Goal: Communication & Community: Participate in discussion

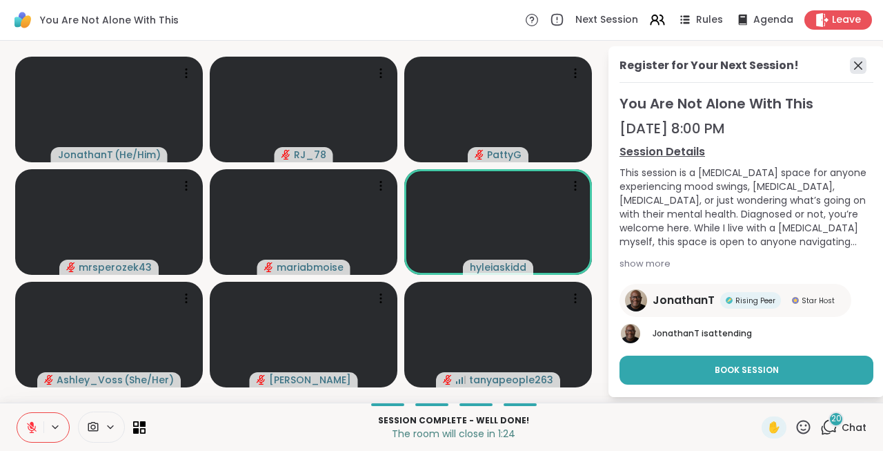
click at [856, 67] on icon at bounding box center [858, 65] width 8 height 8
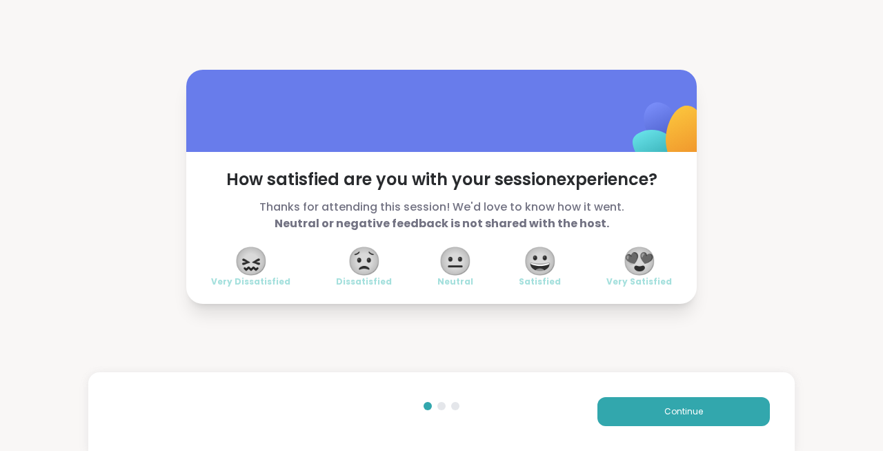
click at [82, 190] on div "How satisfied are you with your session experience? Thanks for attending this s…" at bounding box center [441, 186] width 883 height 373
click at [641, 257] on span "😍" at bounding box center [639, 260] width 35 height 25
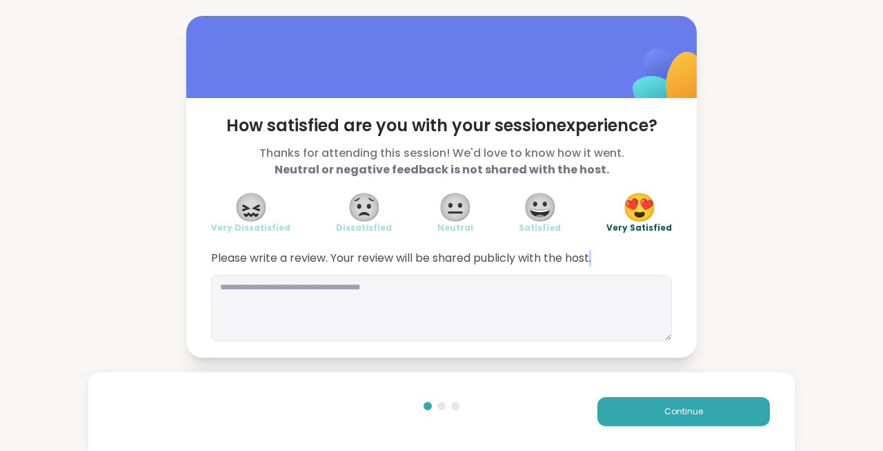
click at [641, 257] on span "Please write a review. Your review will be shared publicly with the host." at bounding box center [441, 258] width 461 height 17
click at [681, 411] on span "Continue" at bounding box center [684, 411] width 39 height 12
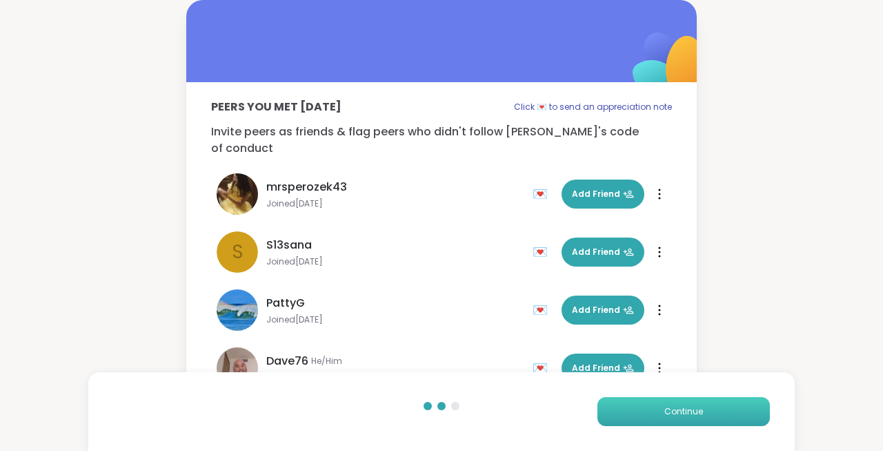
click at [681, 411] on span "Continue" at bounding box center [684, 411] width 39 height 12
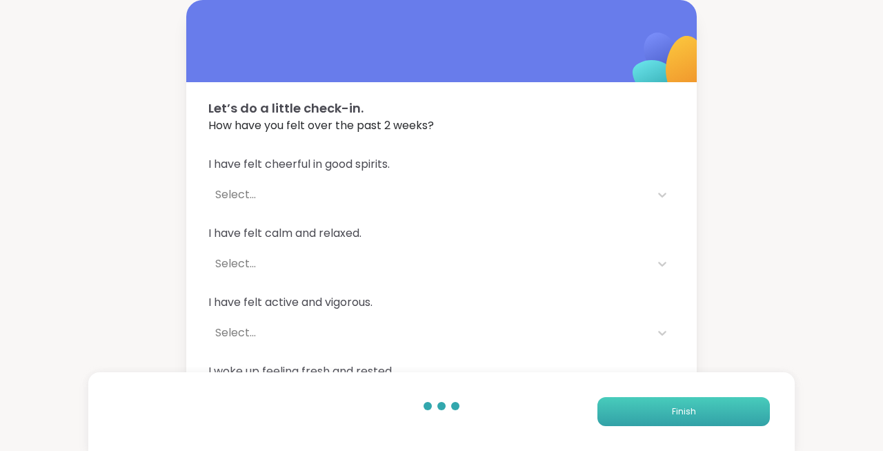
click at [656, 416] on button "Finish" at bounding box center [684, 411] width 173 height 29
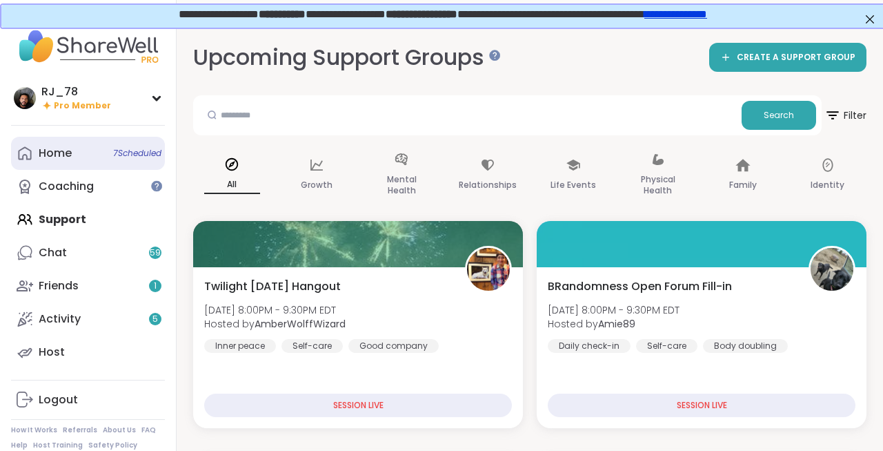
click at [88, 141] on link "Home 7 Scheduled" at bounding box center [88, 153] width 154 height 33
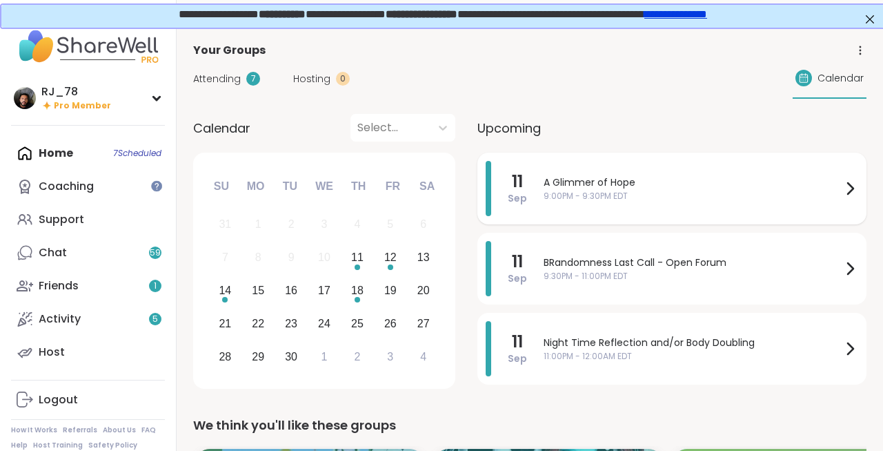
click at [590, 188] on span "A Glimmer of Hope" at bounding box center [693, 182] width 298 height 14
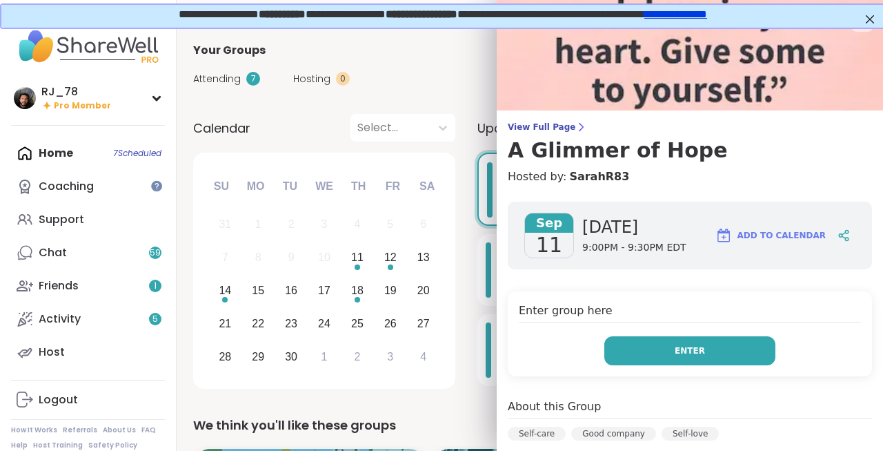
click at [697, 353] on span "Enter" at bounding box center [690, 350] width 30 height 12
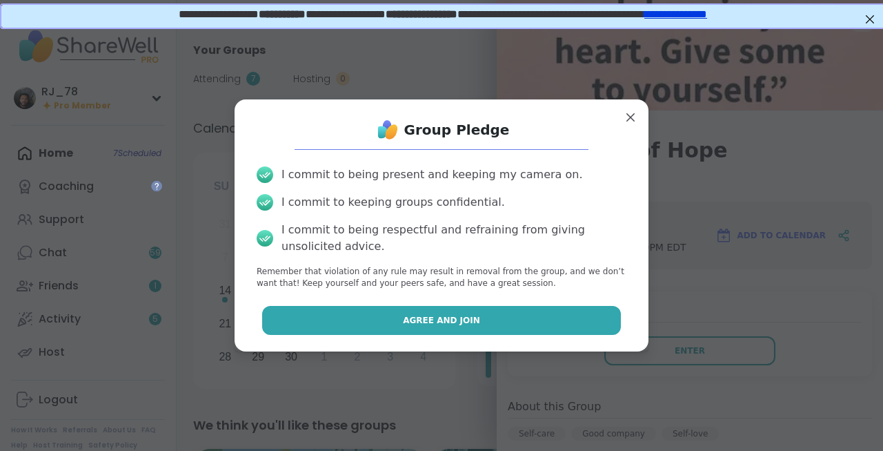
click at [427, 325] on span "Agree and Join" at bounding box center [441, 320] width 77 height 12
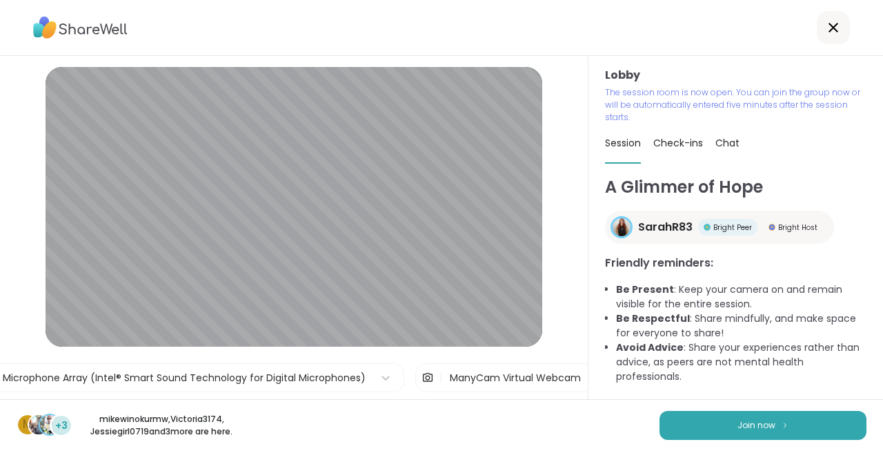
click at [279, 427] on div "m +3 mikewinokurmw , Victoria3174 , Jessiegirl0719 and 3 more are here. Join now" at bounding box center [441, 425] width 883 height 52
click at [750, 419] on span "Join now" at bounding box center [757, 425] width 38 height 12
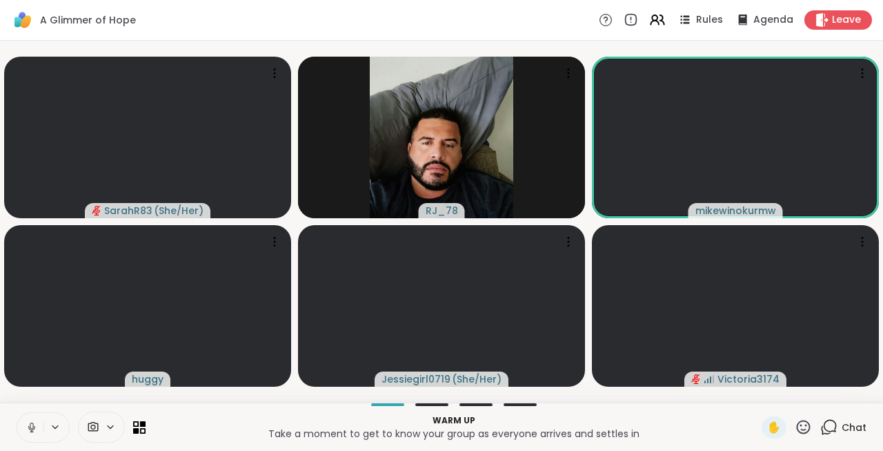
click at [28, 427] on icon at bounding box center [32, 427] width 12 height 12
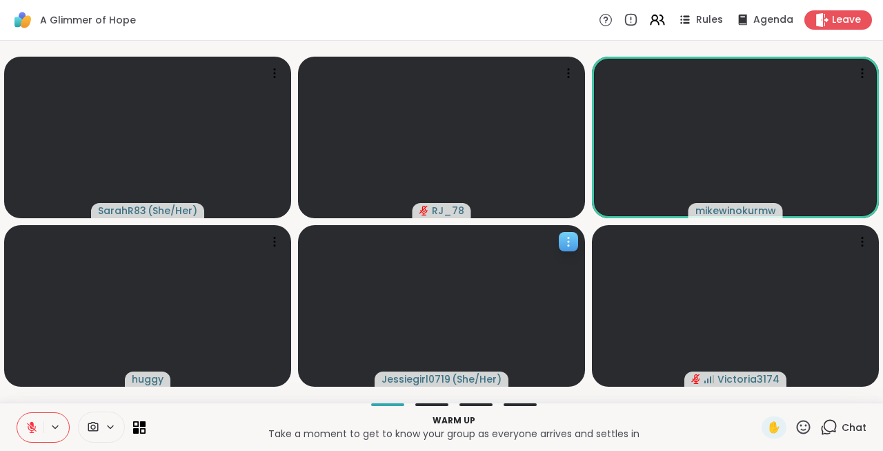
click at [527, 236] on div at bounding box center [441, 305] width 287 height 161
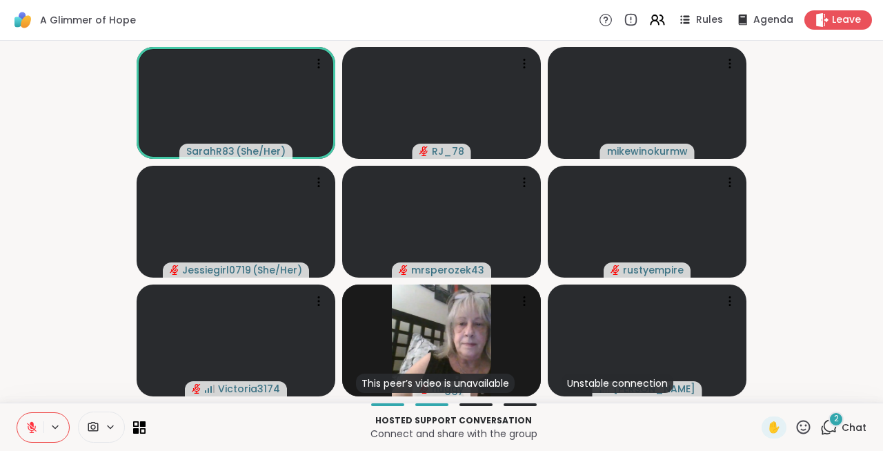
click at [829, 431] on icon at bounding box center [830, 426] width 13 height 12
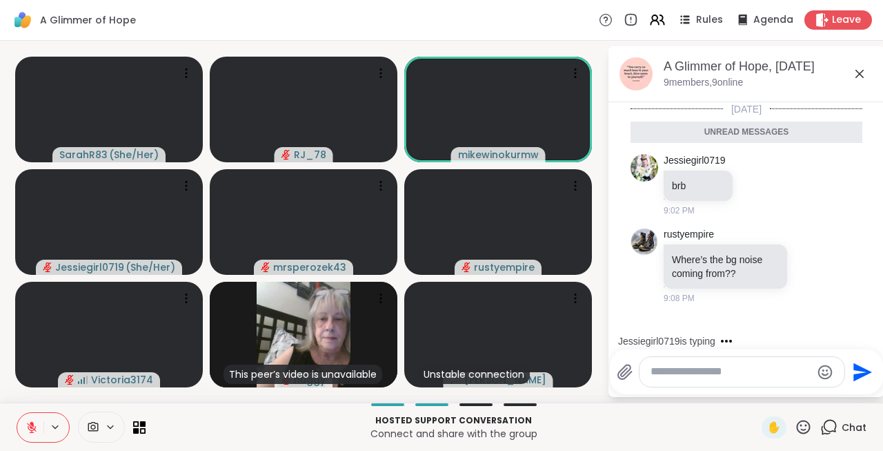
click at [737, 373] on textarea "Type your message" at bounding box center [731, 371] width 161 height 14
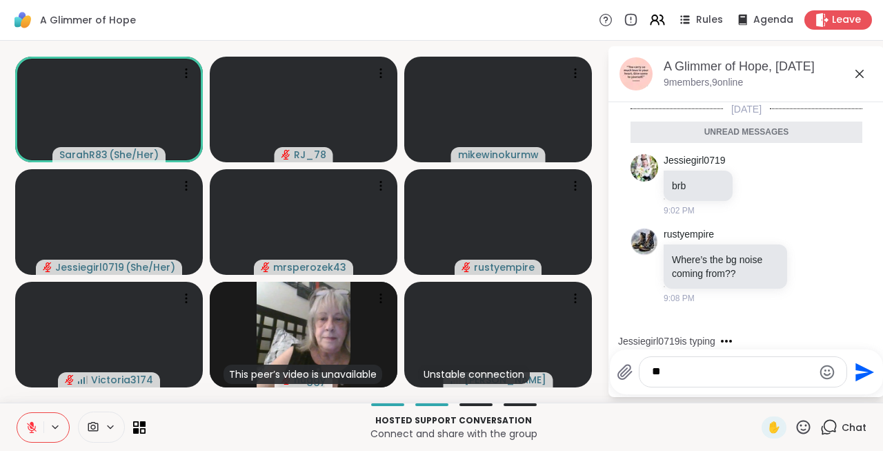
type textarea "***"
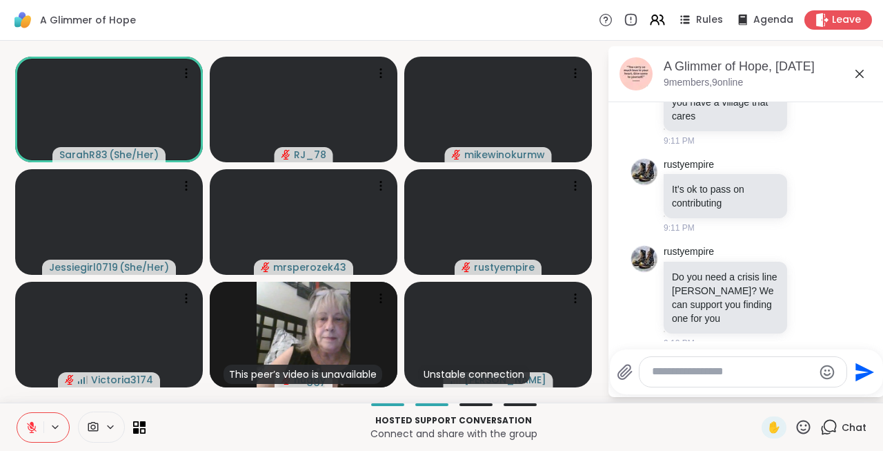
scroll to position [488, 0]
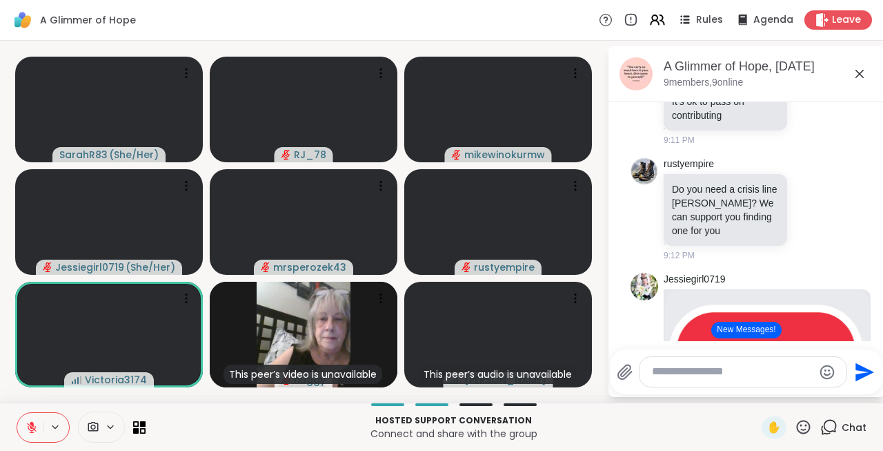
click at [743, 331] on button "New Messages!" at bounding box center [747, 330] width 70 height 17
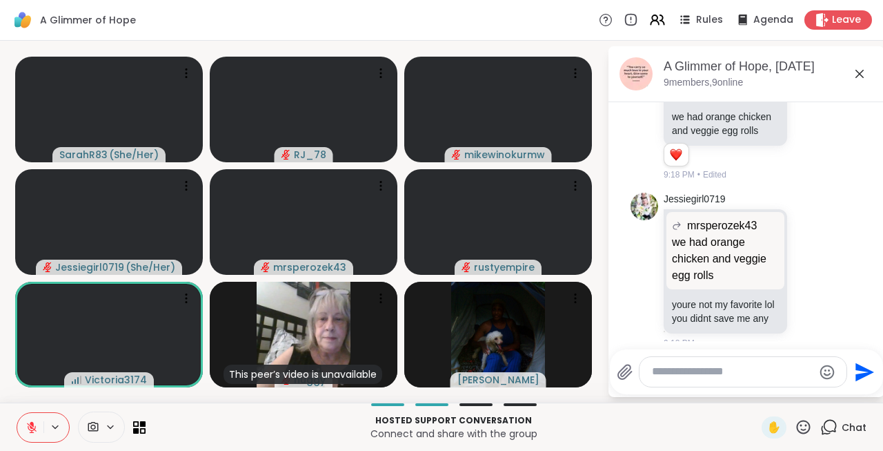
scroll to position [1649, 0]
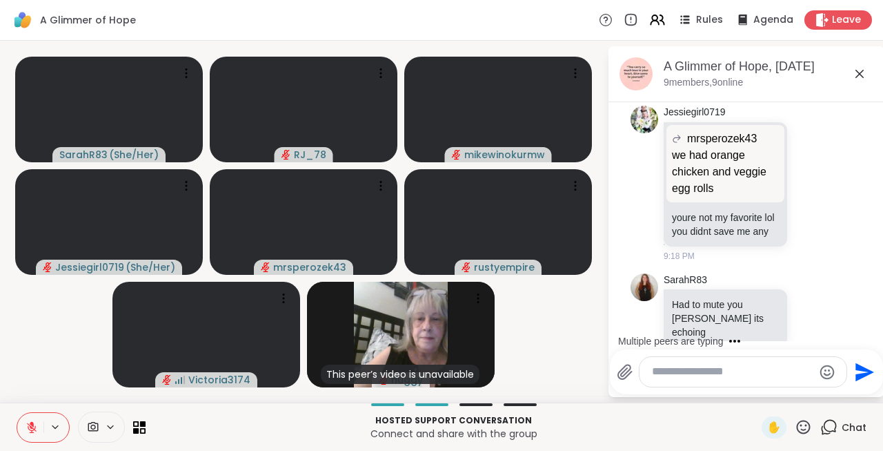
click at [743, 331] on div "Multiple peers are typing" at bounding box center [749, 341] width 271 height 22
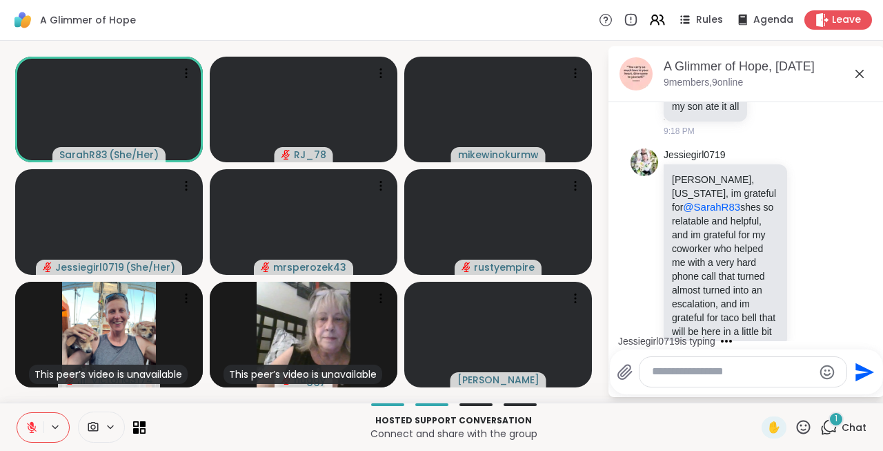
scroll to position [2063, 0]
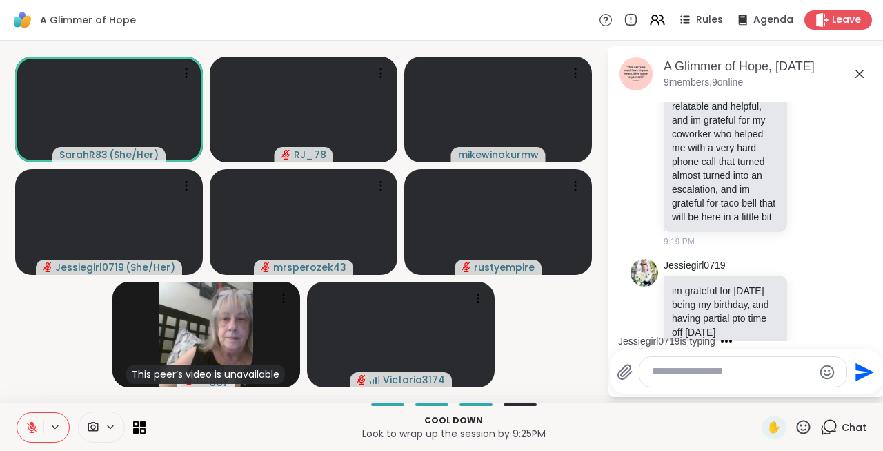
click at [46, 423] on button at bounding box center [56, 427] width 26 height 12
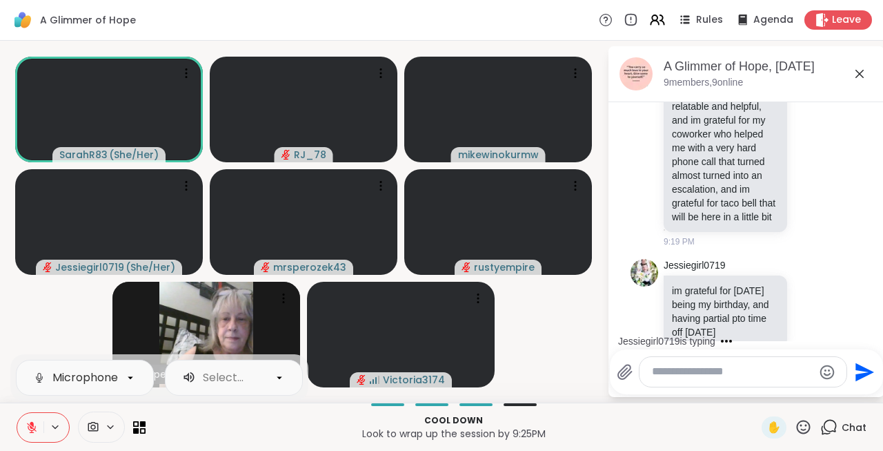
click at [37, 424] on icon at bounding box center [32, 427] width 12 height 12
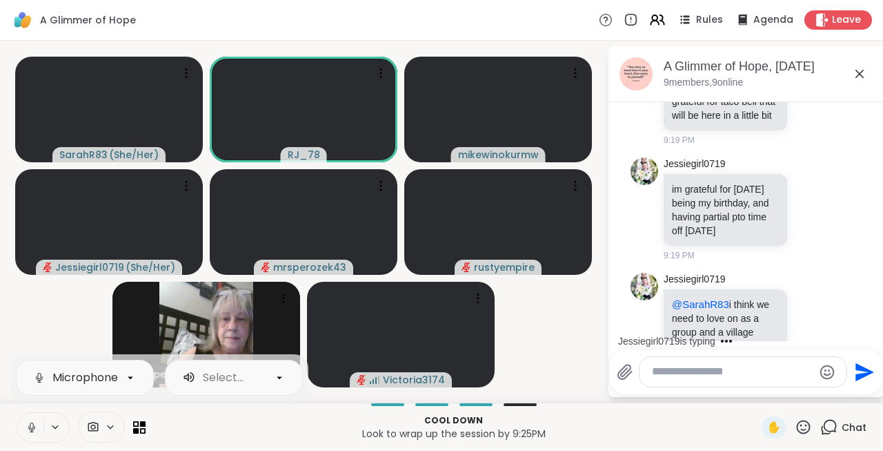
scroll to position [2237, 0]
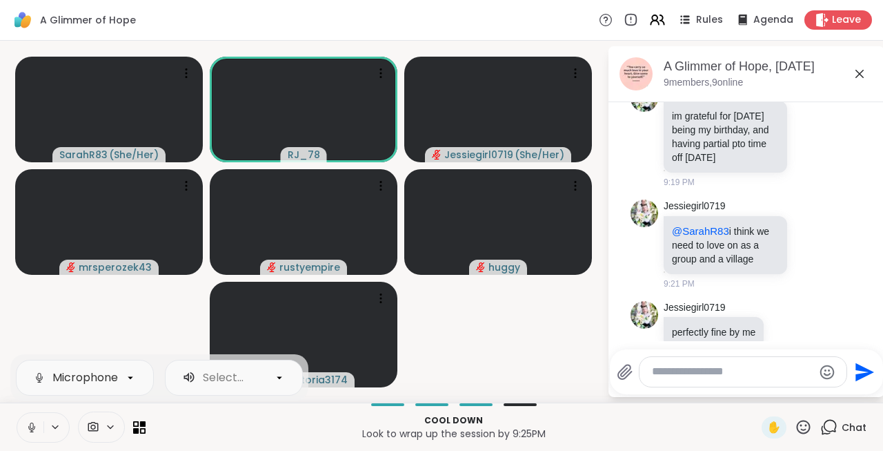
click at [29, 422] on icon at bounding box center [32, 427] width 12 height 12
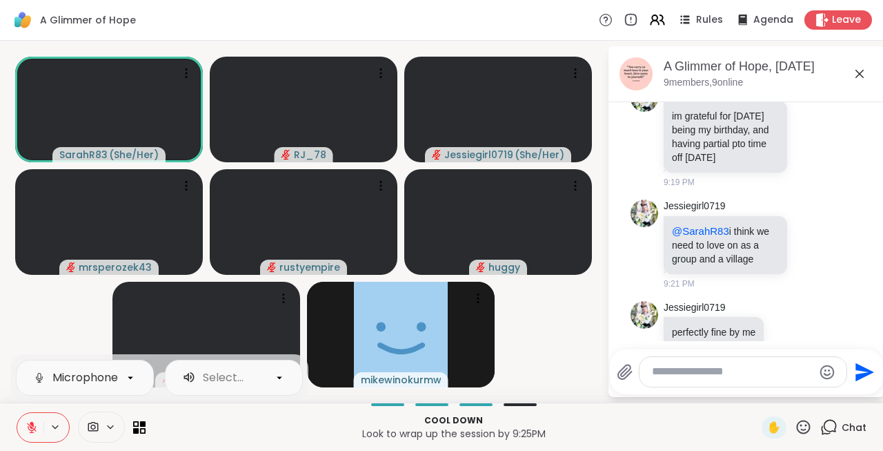
click at [29, 422] on icon at bounding box center [32, 427] width 12 height 12
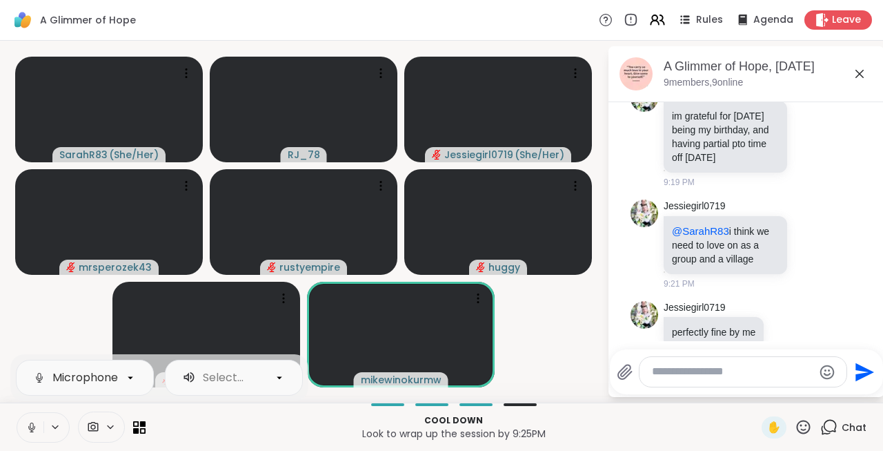
click at [36, 428] on icon at bounding box center [32, 427] width 12 height 12
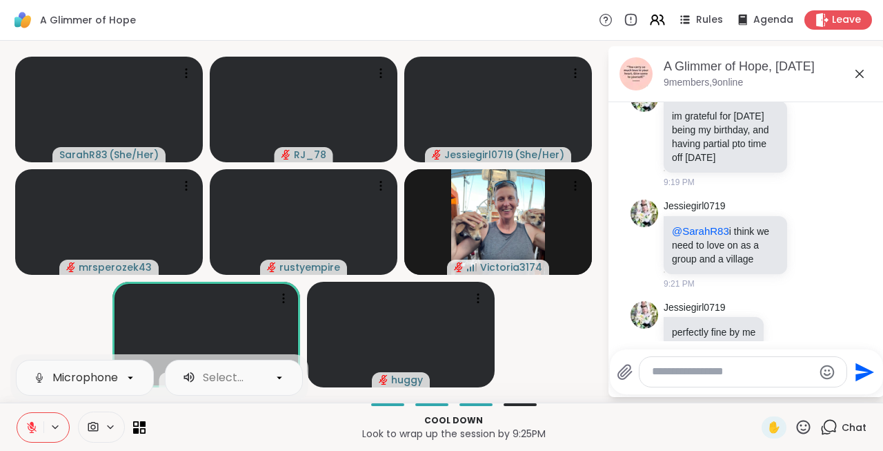
click at [36, 428] on icon at bounding box center [32, 427] width 12 height 12
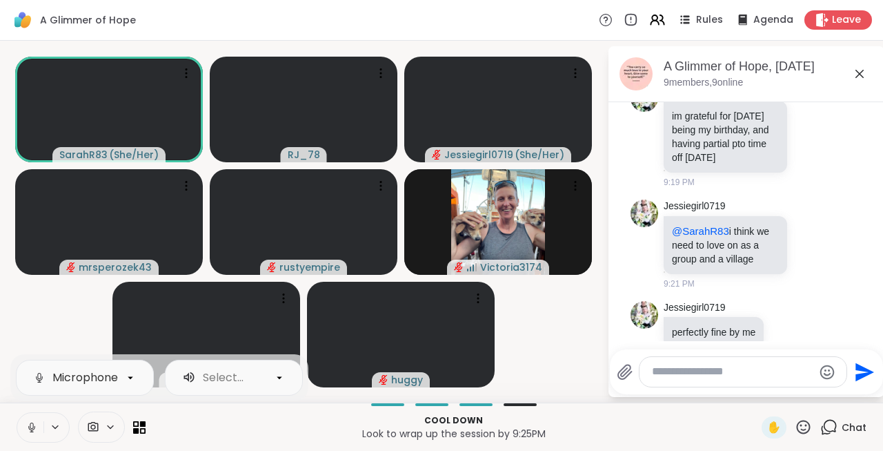
click at [36, 428] on icon at bounding box center [32, 427] width 12 height 12
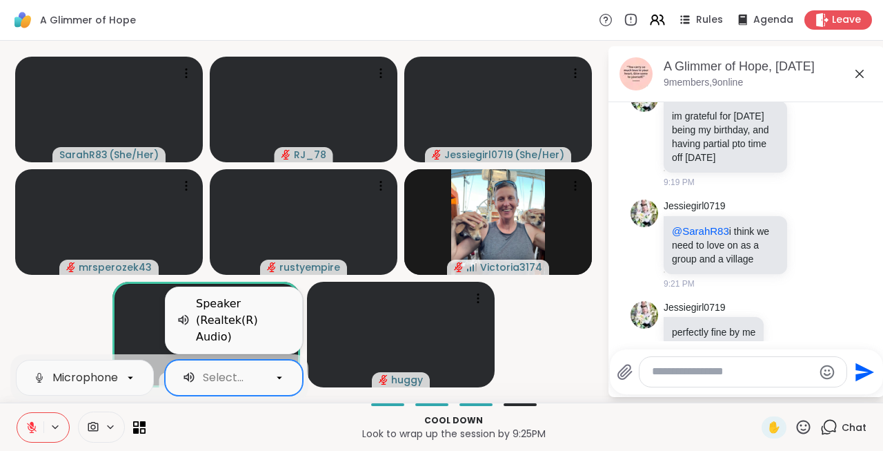
click at [271, 377] on div at bounding box center [279, 377] width 23 height 23
click at [69, 323] on video-player-container "SarahR83 ( She/Her ) RJ_78 Jessiegirl0719 ( She/Her ) mrsperozek43 rustyempire …" at bounding box center [303, 221] width 591 height 351
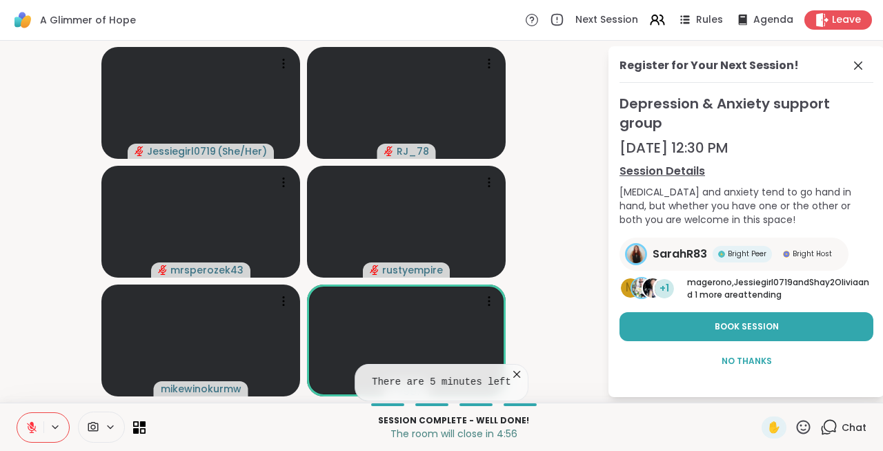
click at [31, 425] on icon at bounding box center [32, 427] width 12 height 12
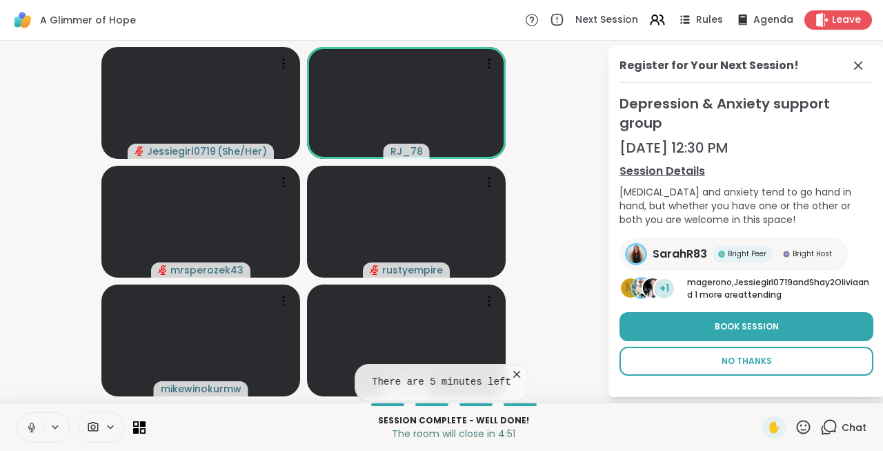
click at [740, 355] on span "No Thanks" at bounding box center [747, 361] width 50 height 12
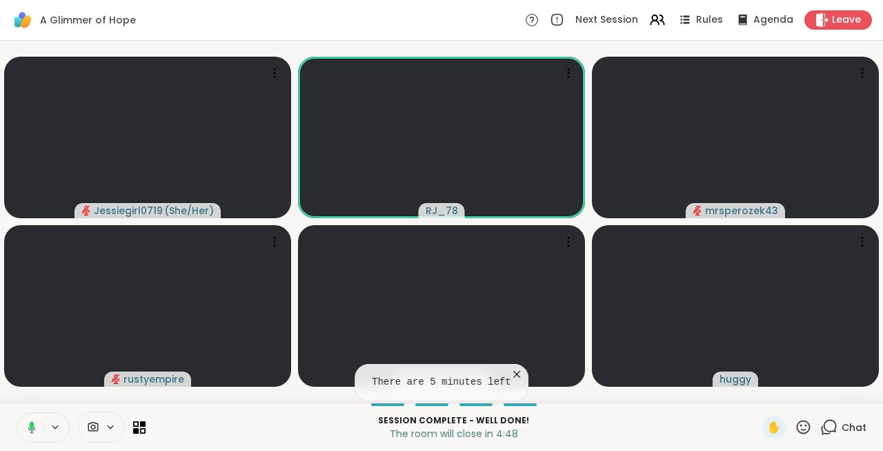
click at [510, 377] on icon at bounding box center [517, 374] width 14 height 14
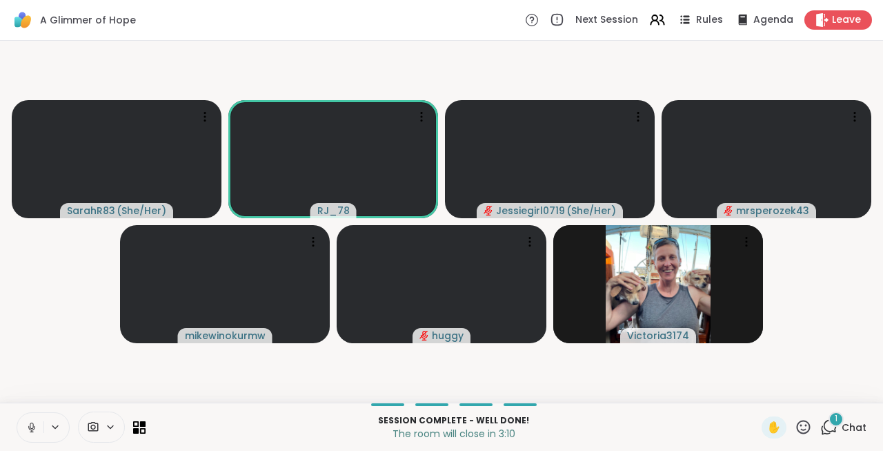
click at [26, 412] on div at bounding box center [43, 427] width 53 height 30
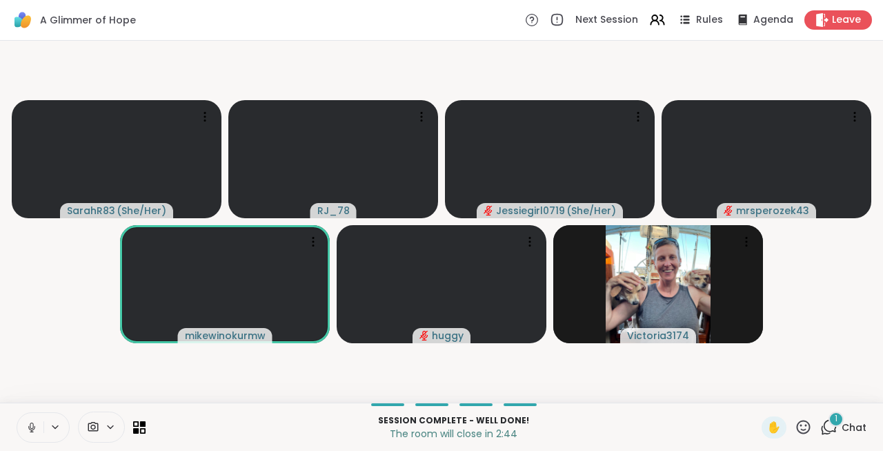
click at [30, 426] on icon at bounding box center [31, 425] width 3 height 6
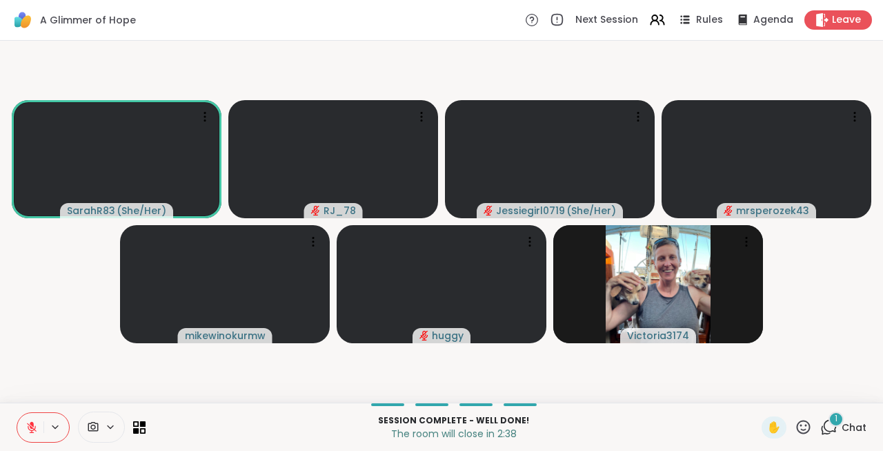
click at [30, 426] on icon at bounding box center [32, 427] width 10 height 10
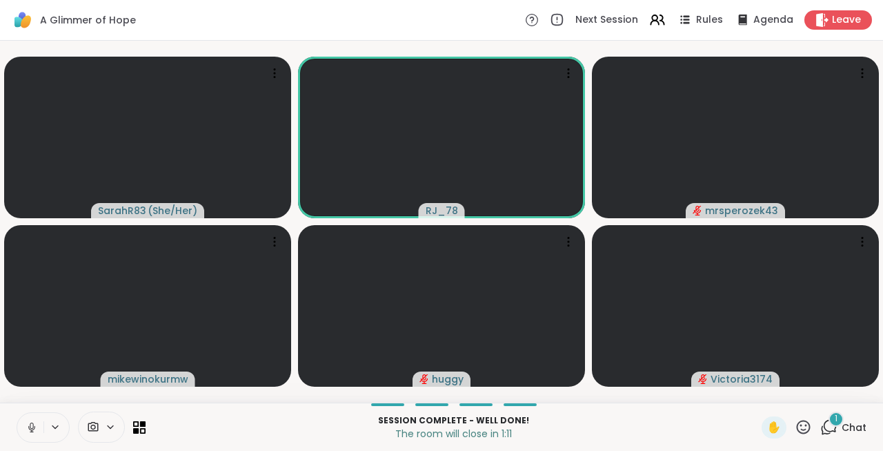
click at [34, 428] on icon at bounding box center [32, 427] width 12 height 12
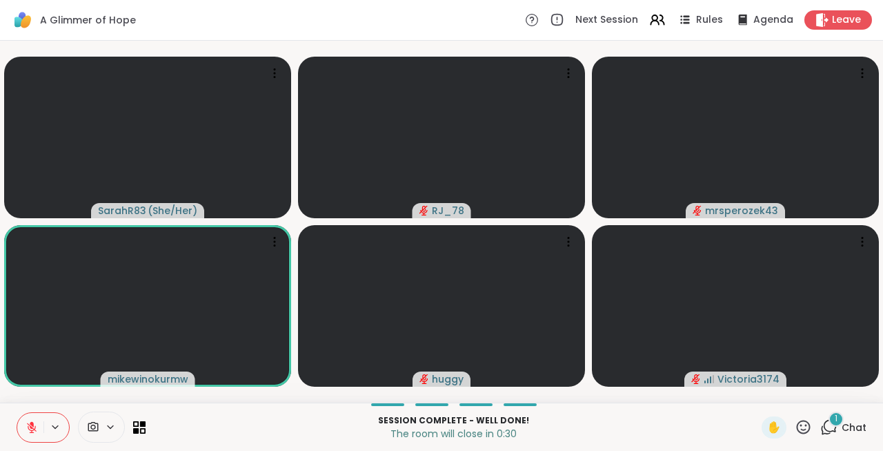
click at [830, 431] on icon at bounding box center [830, 426] width 13 height 12
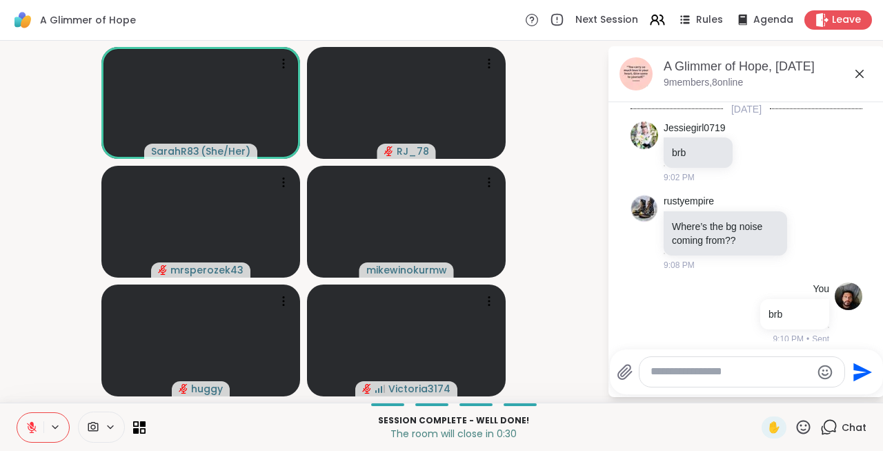
scroll to position [2386, 0]
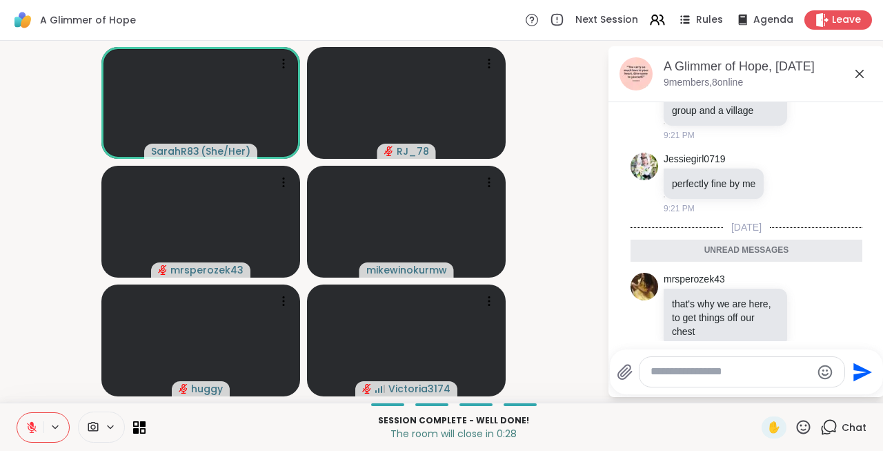
click at [700, 371] on textarea "Type your message" at bounding box center [731, 371] width 161 height 14
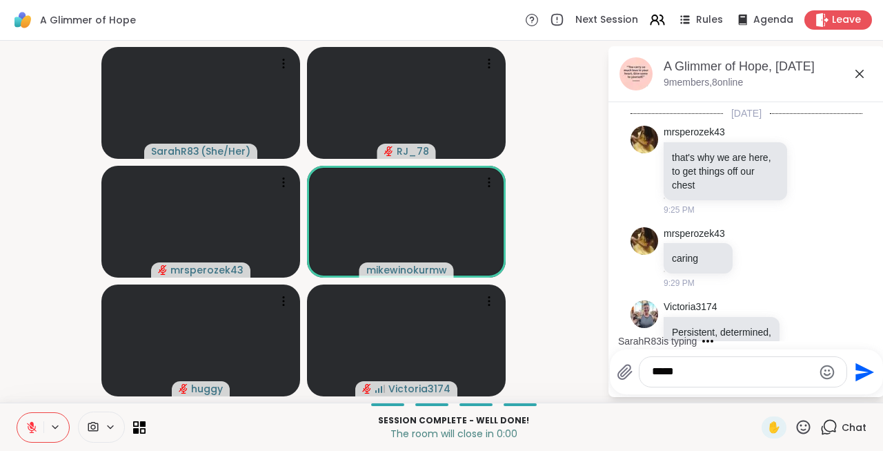
scroll to position [2573, 0]
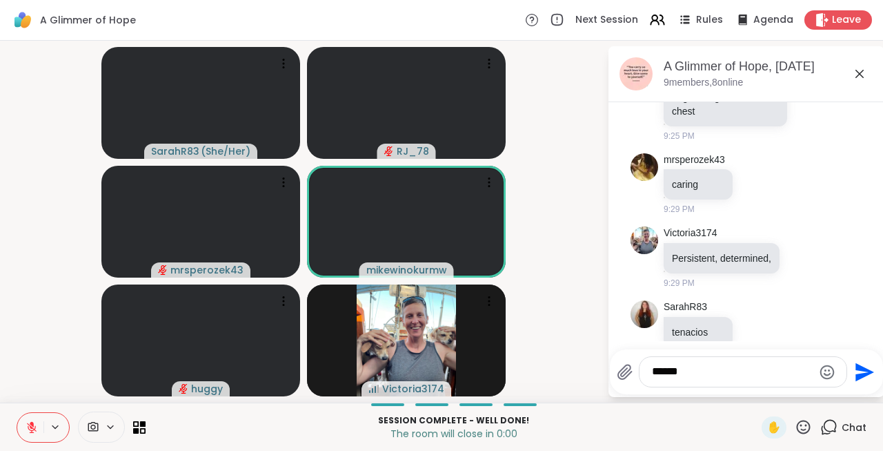
type textarea "*******"
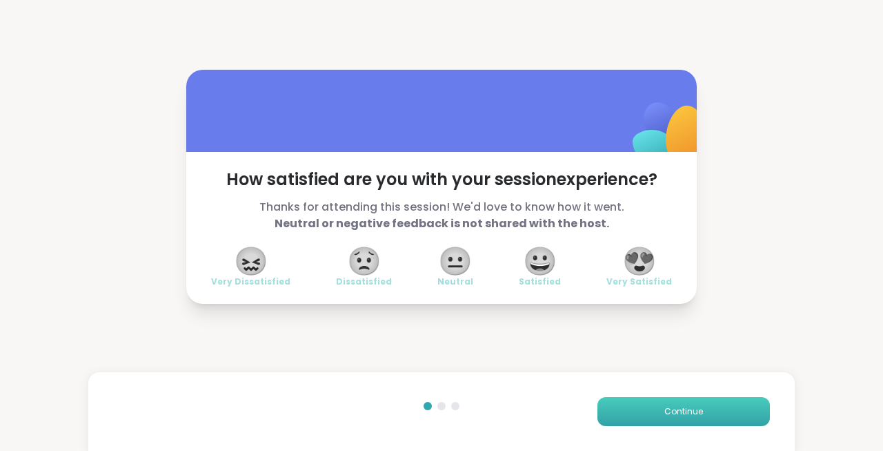
click at [691, 405] on span "Continue" at bounding box center [684, 411] width 39 height 12
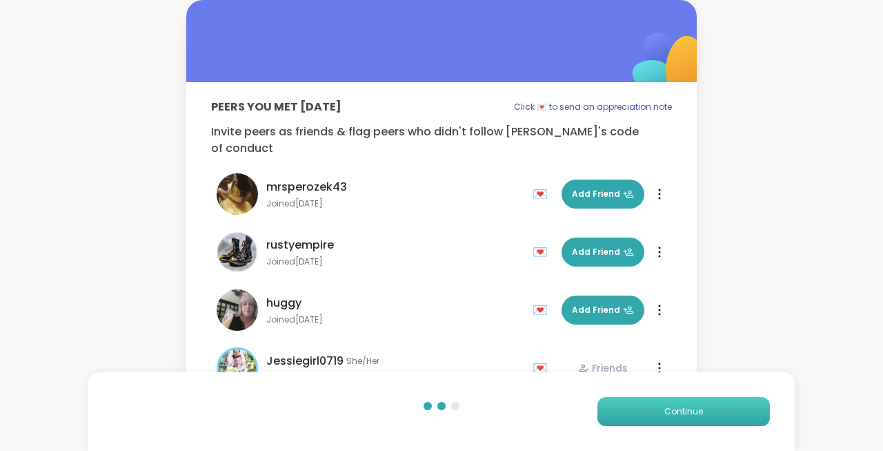
click at [691, 405] on span "Continue" at bounding box center [684, 411] width 39 height 12
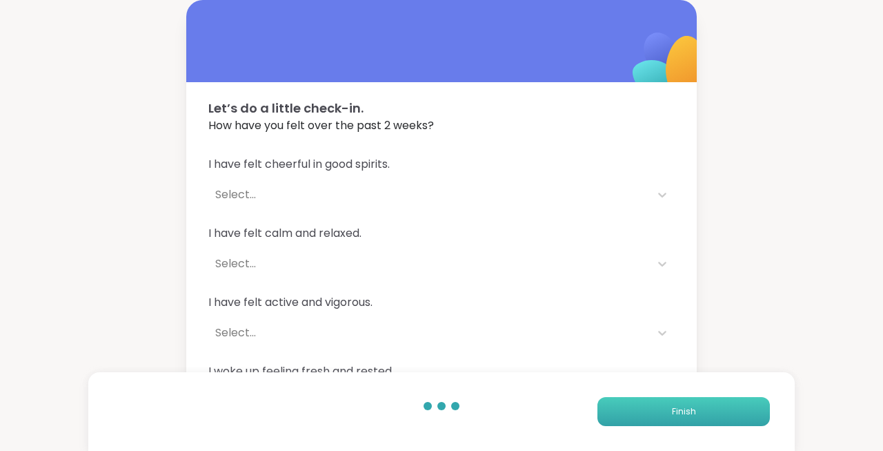
click at [691, 405] on span "Finish" at bounding box center [684, 411] width 24 height 12
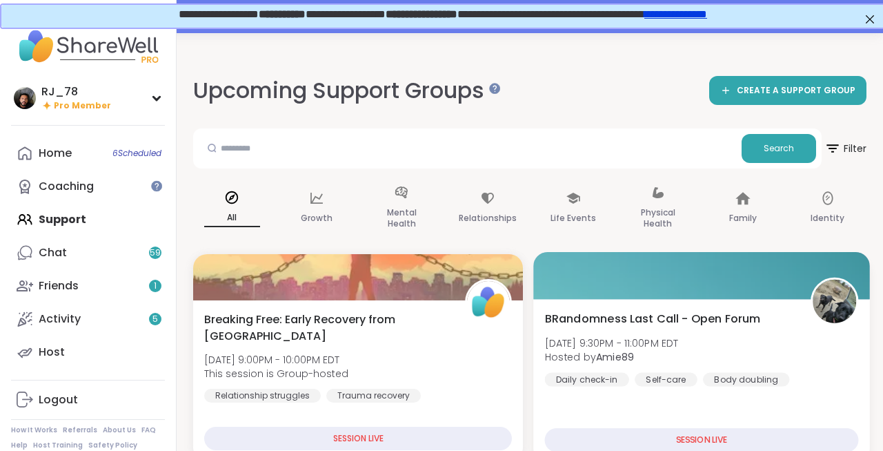
click at [694, 376] on div "Self-care" at bounding box center [666, 379] width 63 height 14
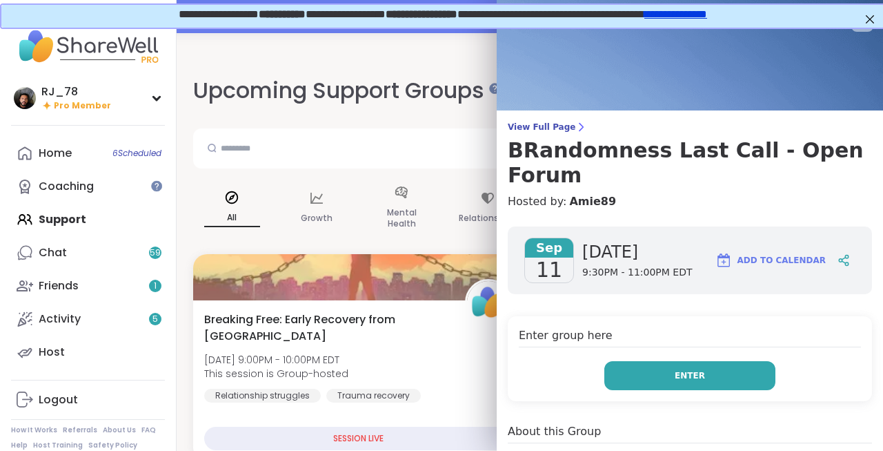
click at [671, 361] on button "Enter" at bounding box center [690, 375] width 171 height 29
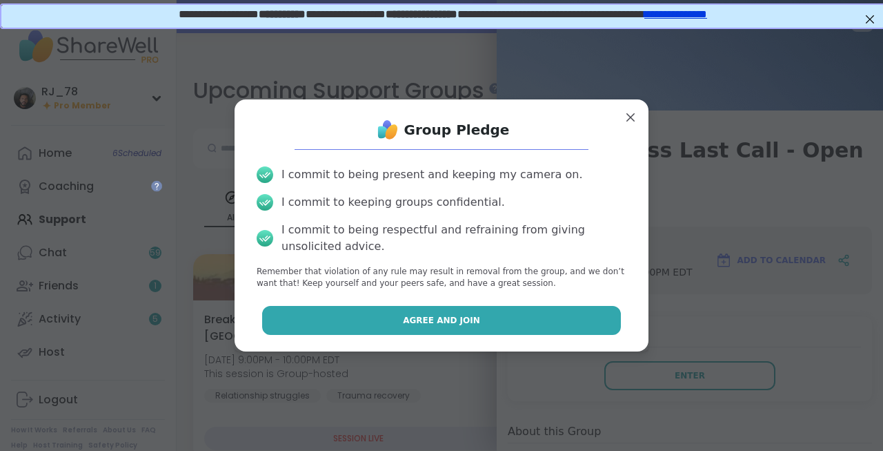
click at [555, 313] on button "Agree and Join" at bounding box center [442, 320] width 360 height 29
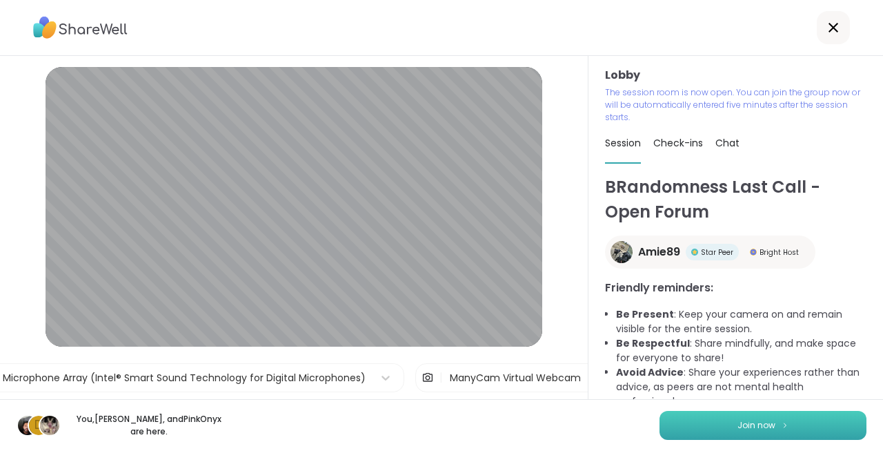
click at [714, 426] on button "Join now" at bounding box center [763, 425] width 207 height 29
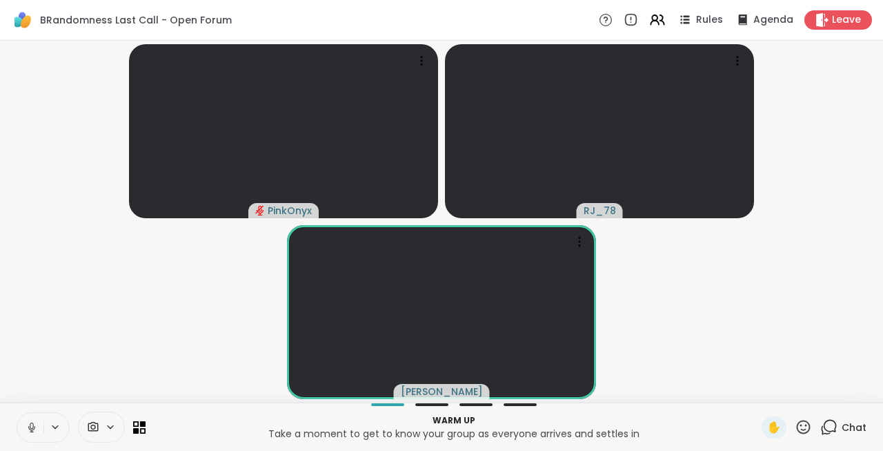
click at [30, 429] on icon at bounding box center [31, 427] width 7 height 4
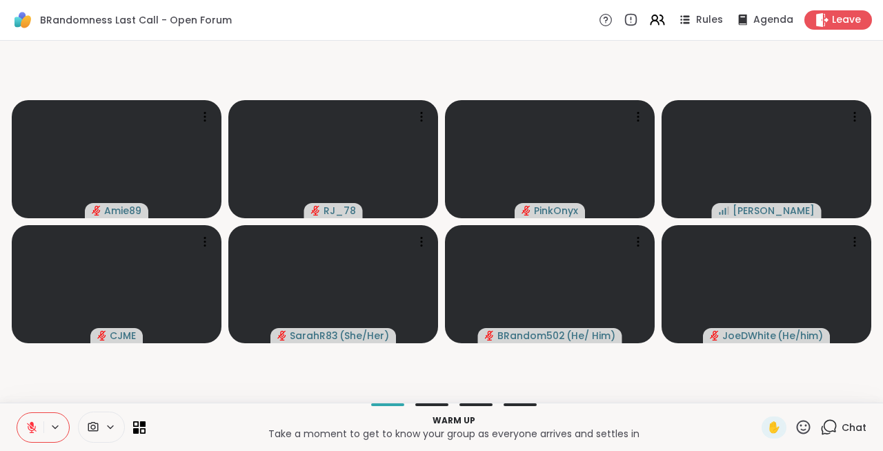
click at [30, 429] on icon at bounding box center [32, 427] width 12 height 12
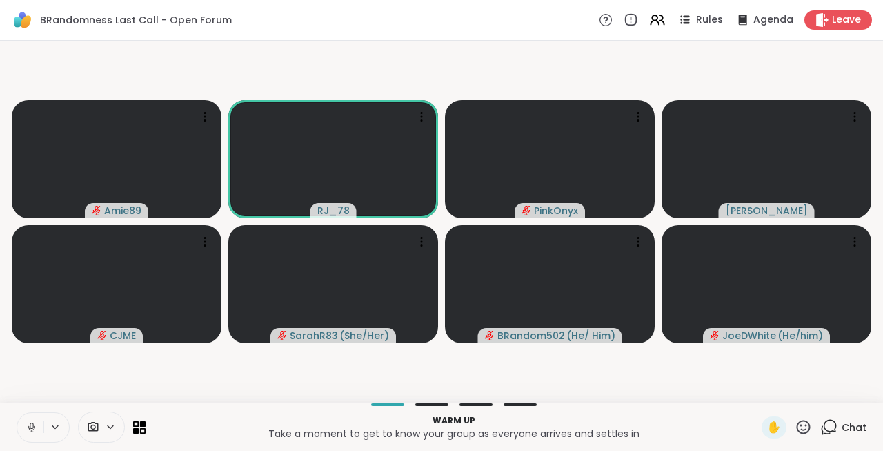
click at [30, 429] on icon at bounding box center [31, 427] width 7 height 4
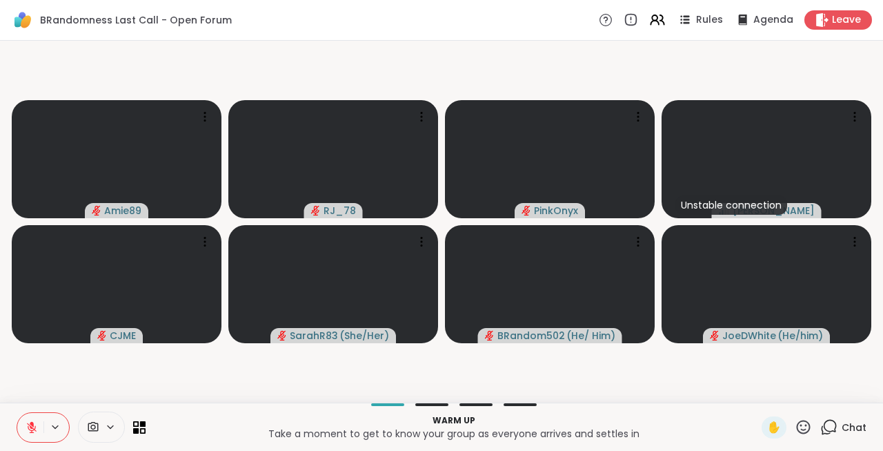
click at [30, 429] on icon at bounding box center [32, 427] width 12 height 12
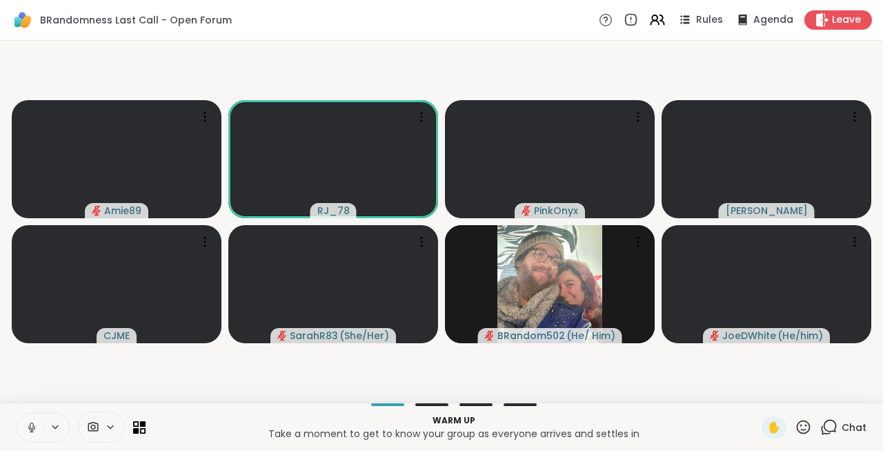
click at [30, 429] on icon at bounding box center [31, 427] width 7 height 4
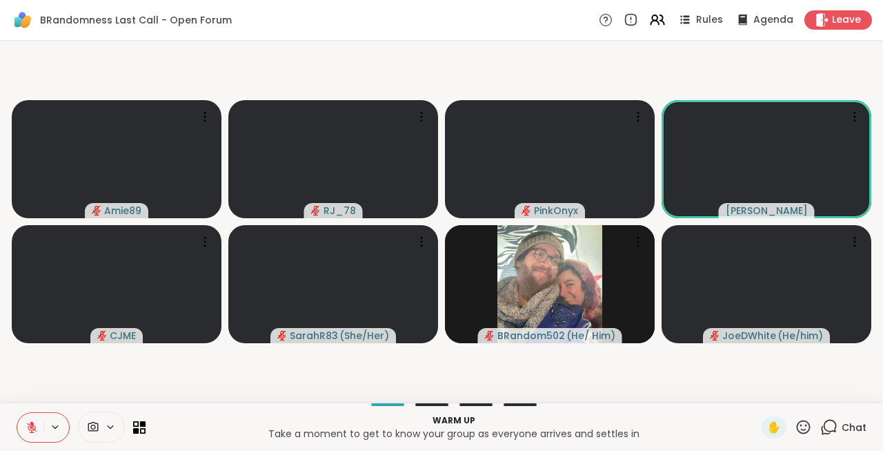
click at [30, 429] on icon at bounding box center [32, 427] width 12 height 12
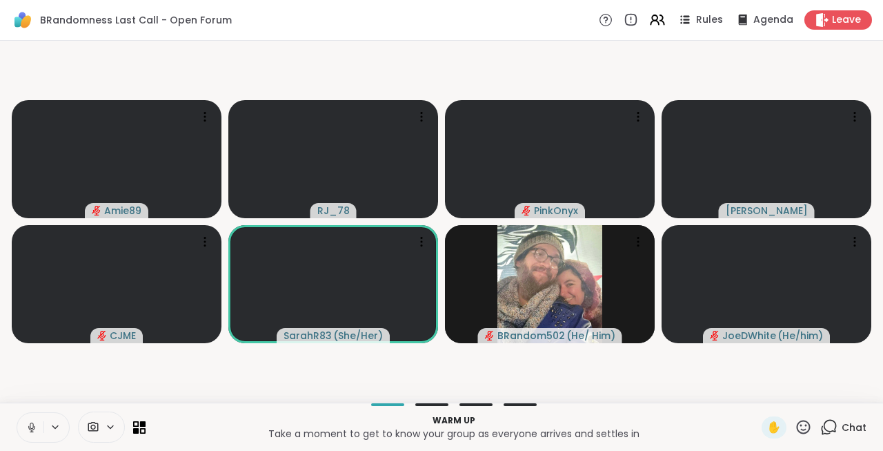
click at [31, 429] on icon at bounding box center [32, 427] width 12 height 12
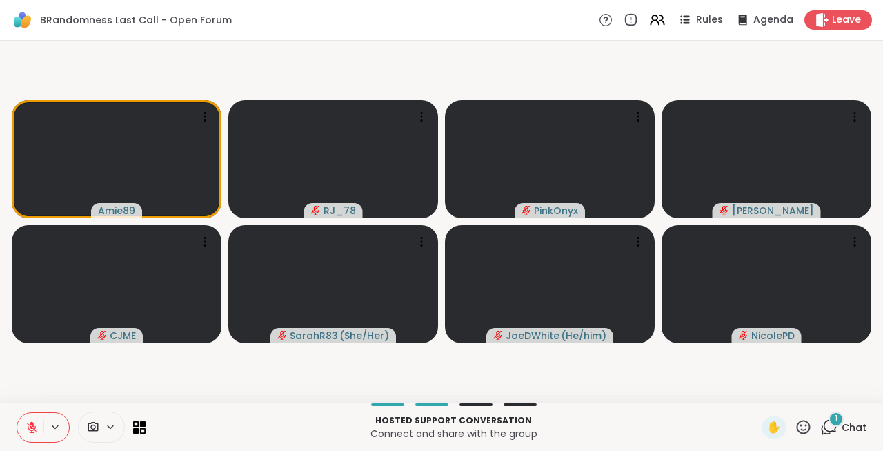
click at [34, 433] on button at bounding box center [30, 427] width 26 height 29
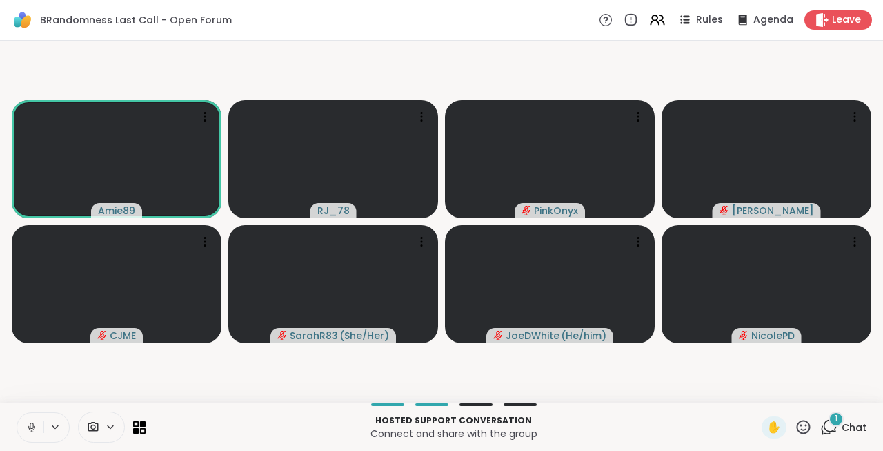
click at [34, 433] on button at bounding box center [30, 427] width 26 height 29
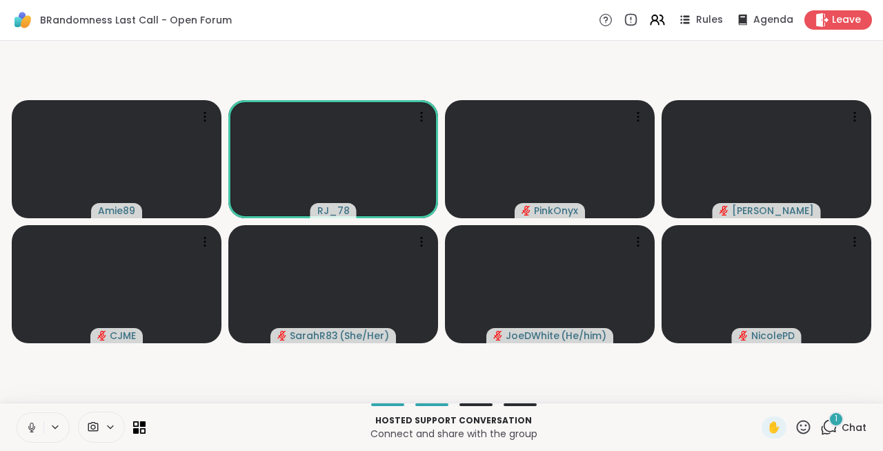
click at [34, 429] on icon at bounding box center [31, 427] width 7 height 4
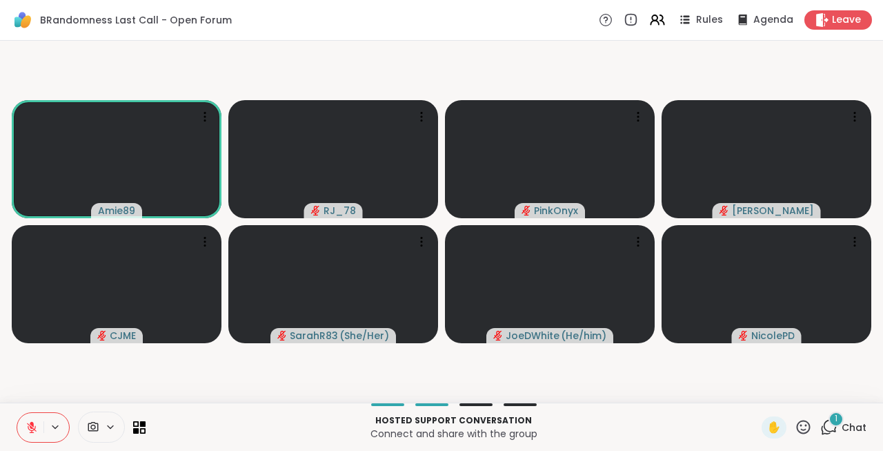
drag, startPoint x: 34, startPoint y: 429, endPoint x: 34, endPoint y: 420, distance: 9.0
click at [34, 420] on button at bounding box center [30, 427] width 26 height 29
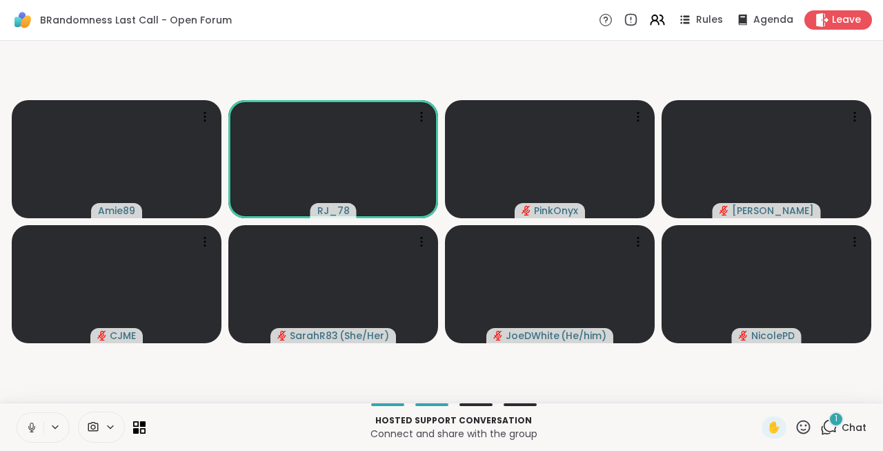
drag, startPoint x: 30, startPoint y: 429, endPoint x: 26, endPoint y: 420, distance: 10.5
click at [26, 420] on button at bounding box center [30, 427] width 26 height 29
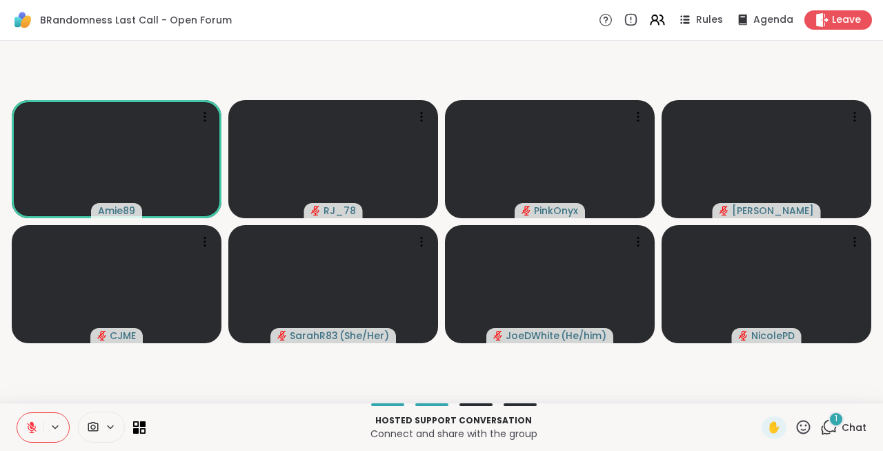
click at [34, 424] on icon at bounding box center [32, 427] width 12 height 12
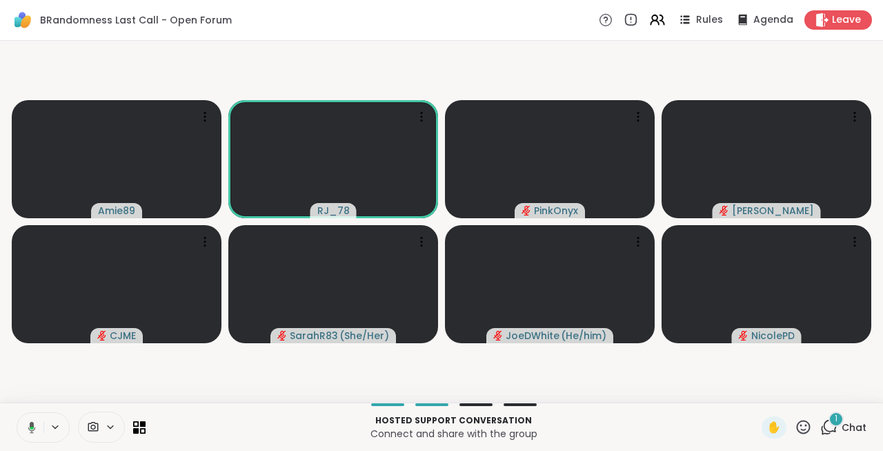
click at [34, 424] on icon at bounding box center [32, 427] width 8 height 12
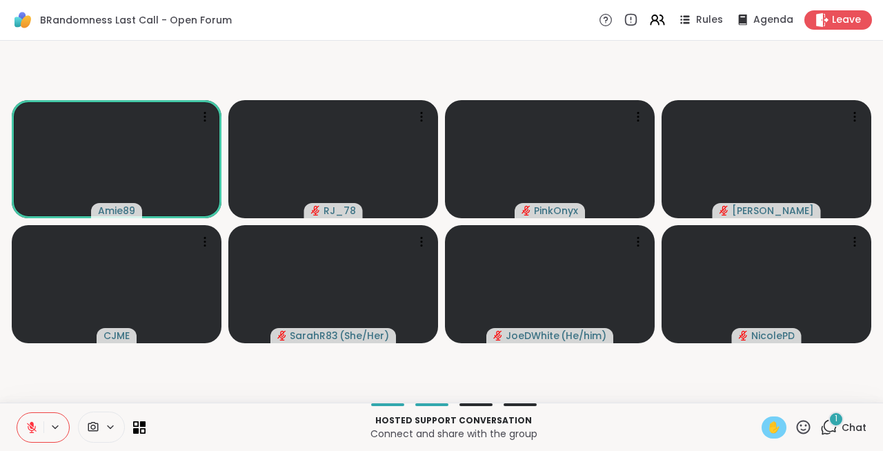
click at [773, 420] on span "✋" at bounding box center [774, 427] width 14 height 17
click at [772, 428] on span "✋" at bounding box center [774, 427] width 14 height 17
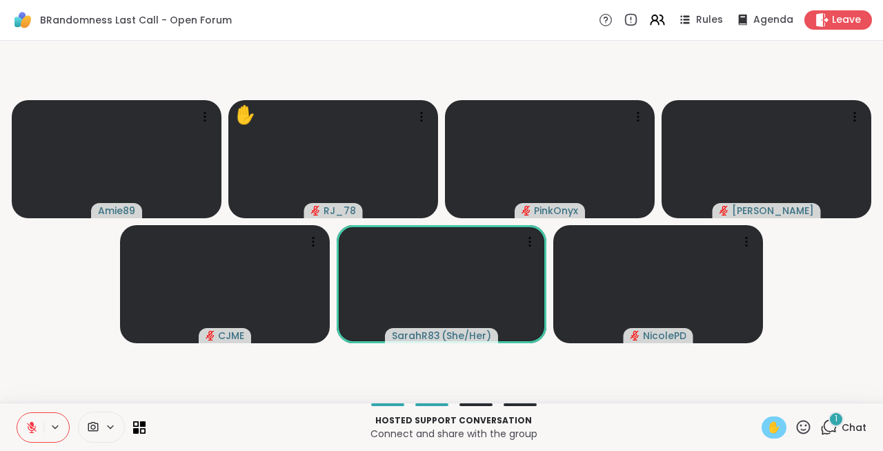
click at [769, 426] on span "✋" at bounding box center [774, 427] width 14 height 17
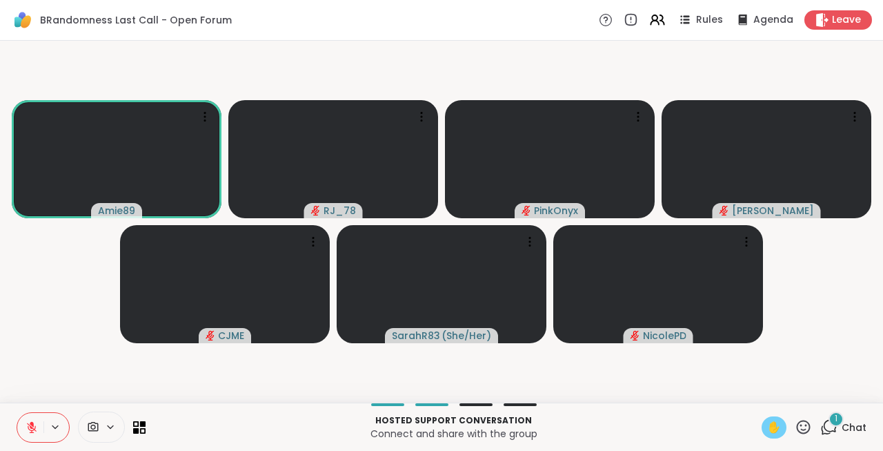
click at [769, 426] on span "✋" at bounding box center [774, 427] width 14 height 17
click at [772, 427] on span "✋" at bounding box center [774, 427] width 14 height 17
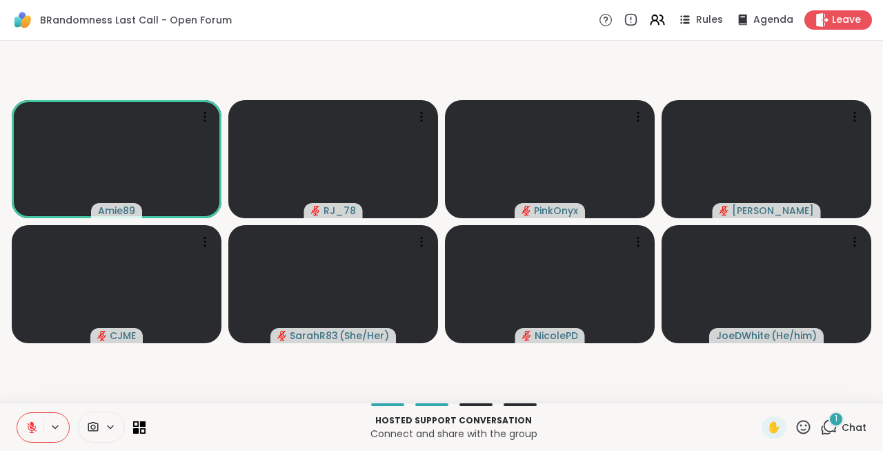
click at [31, 427] on icon at bounding box center [32, 427] width 10 height 10
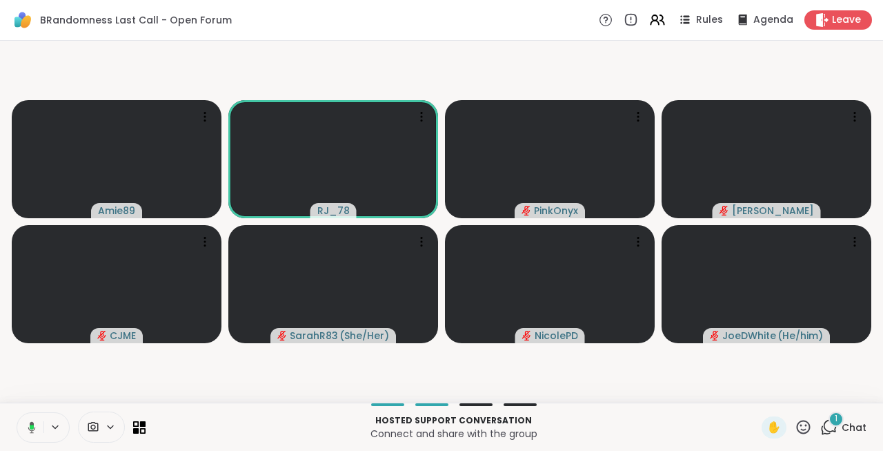
click at [31, 427] on icon at bounding box center [32, 426] width 4 height 5
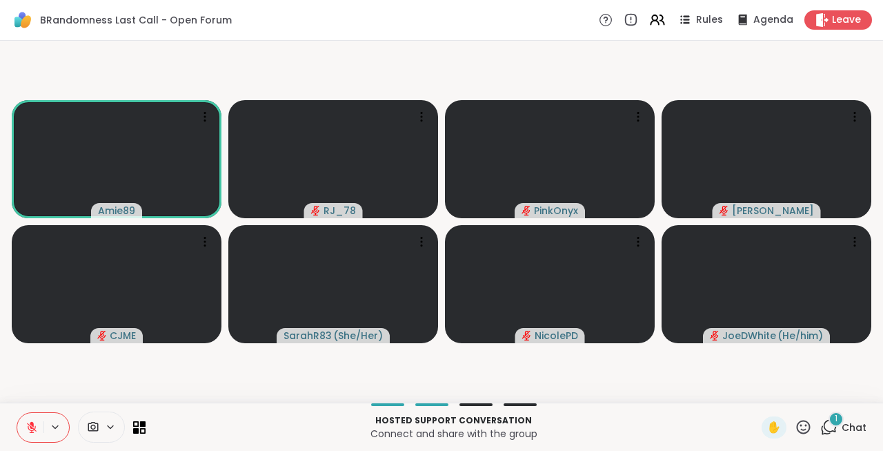
click at [835, 429] on icon at bounding box center [829, 426] width 17 height 17
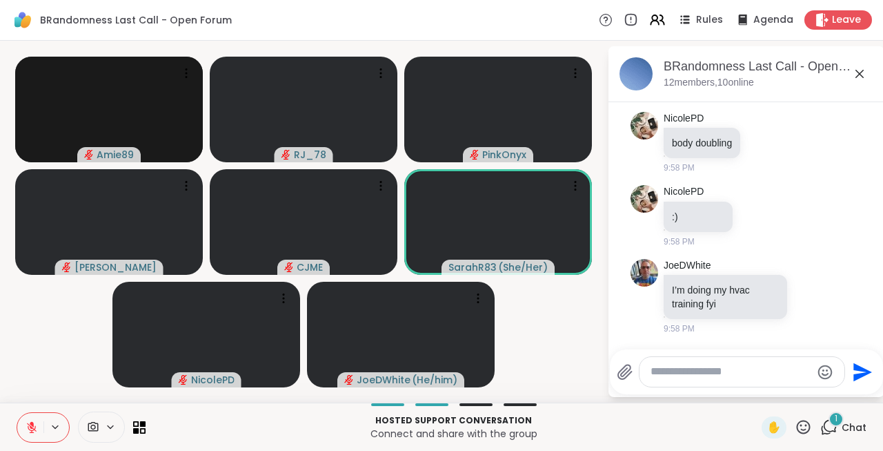
scroll to position [466, 0]
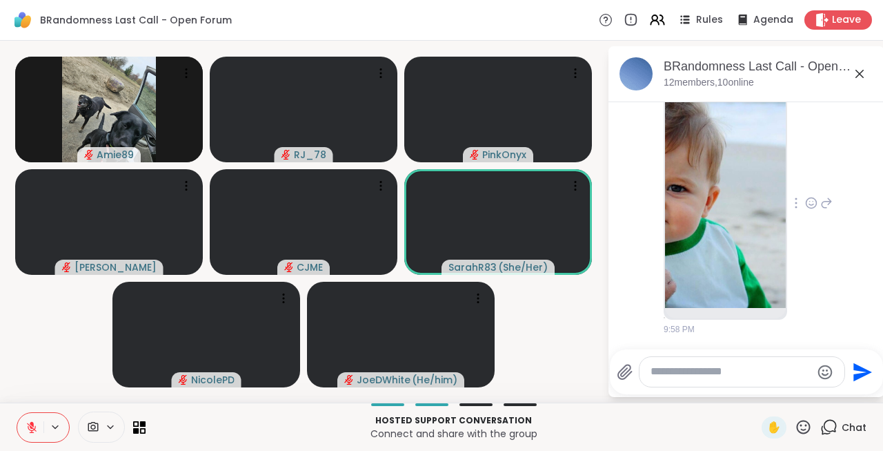
click at [738, 271] on img at bounding box center [725, 198] width 121 height 219
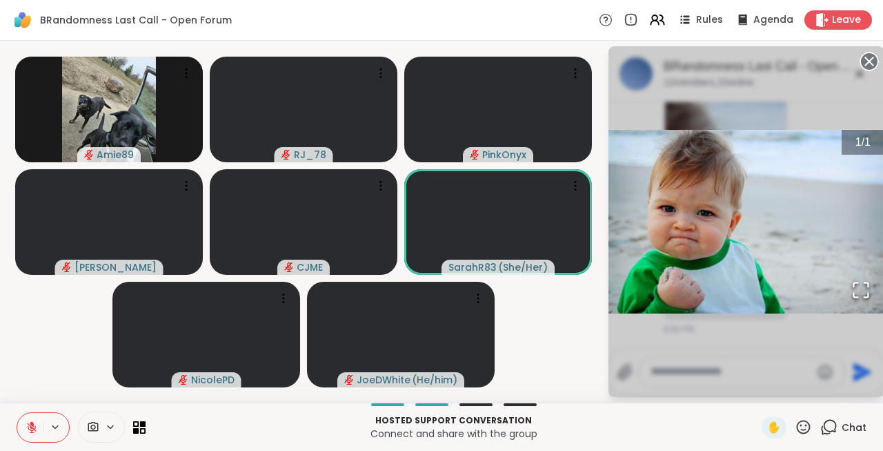
click at [606, 382] on div "Amie89 RJ_78 PinkOnyx [PERSON_NAME] SarahR83 ( She/Her ) [PERSON_NAME] ( He/him…" at bounding box center [441, 222] width 883 height 362
click at [671, 423] on p "Hosted support conversation" at bounding box center [454, 420] width 600 height 12
click at [724, 415] on p "Hosted support conversation" at bounding box center [454, 420] width 600 height 12
click at [866, 64] on icon at bounding box center [869, 61] width 19 height 19
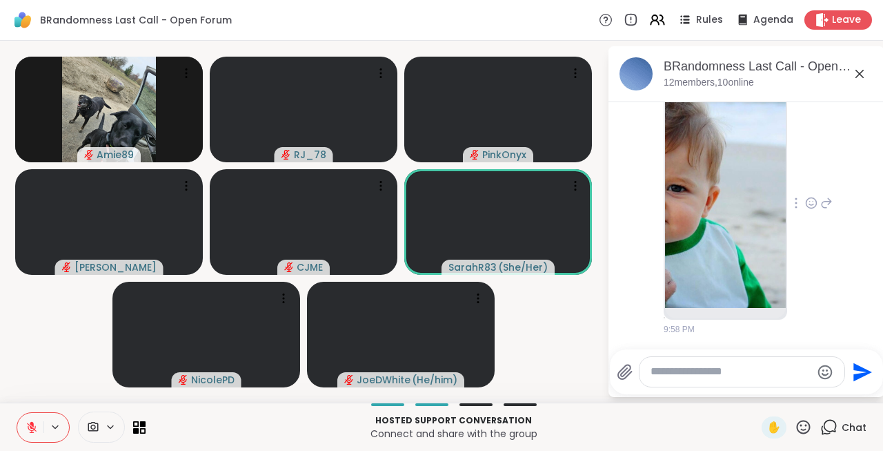
click at [687, 373] on textarea "Type your message" at bounding box center [731, 371] width 161 height 14
click at [709, 283] on img at bounding box center [725, 198] width 121 height 219
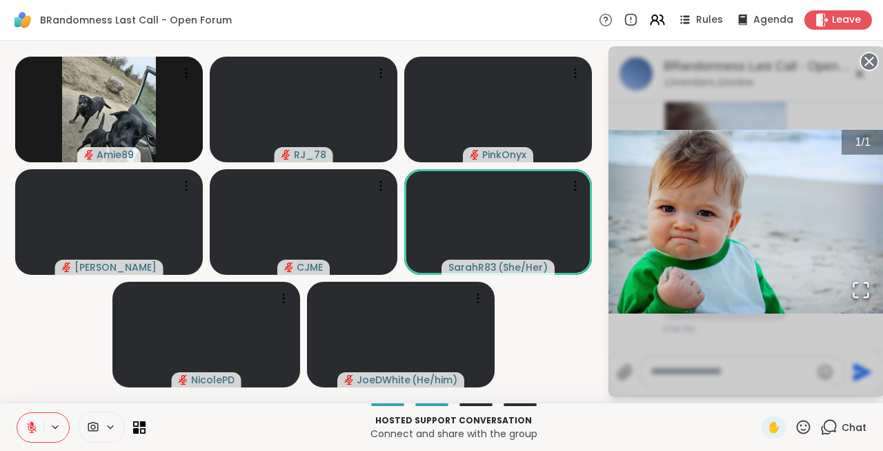
click at [866, 57] on circle at bounding box center [869, 61] width 17 height 17
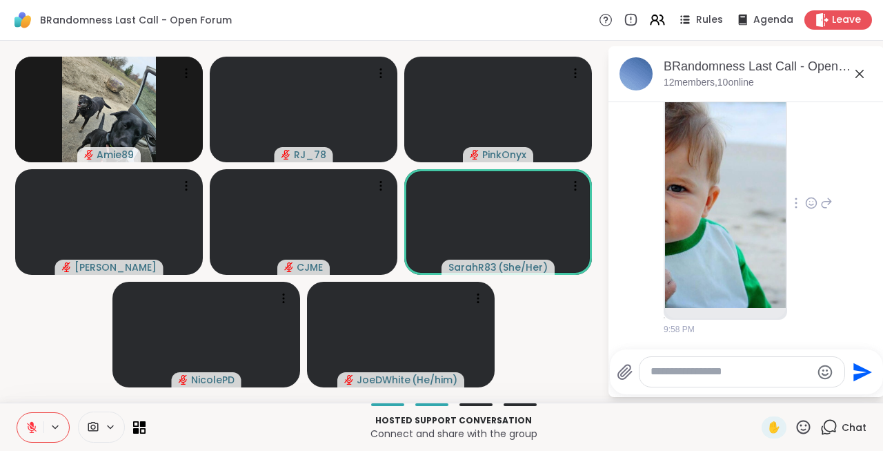
click at [704, 369] on textarea "Type your message" at bounding box center [731, 371] width 161 height 14
type textarea "**********"
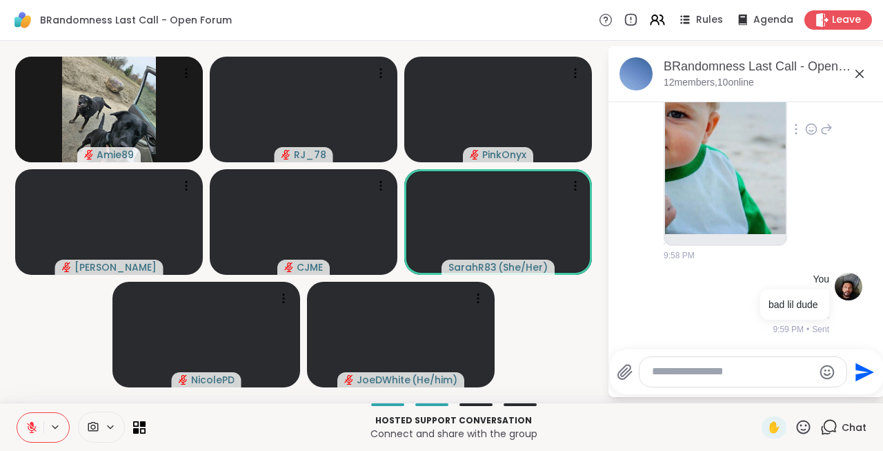
click at [703, 214] on img at bounding box center [725, 124] width 121 height 219
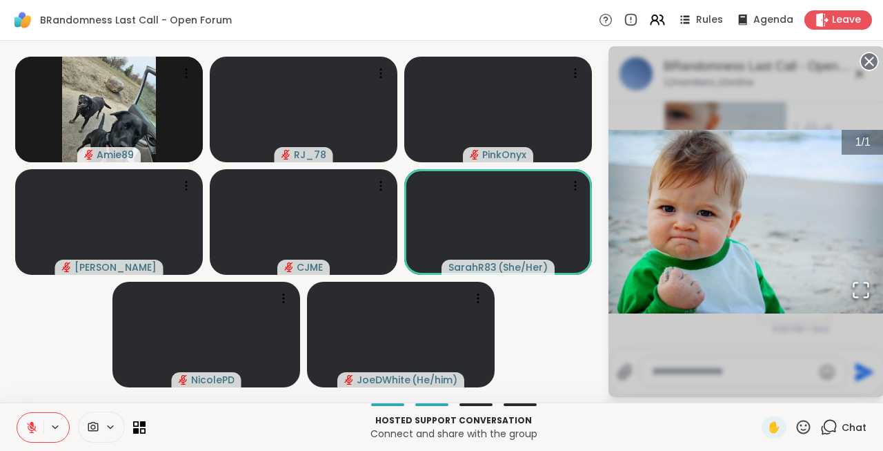
click at [871, 61] on icon at bounding box center [869, 61] width 19 height 19
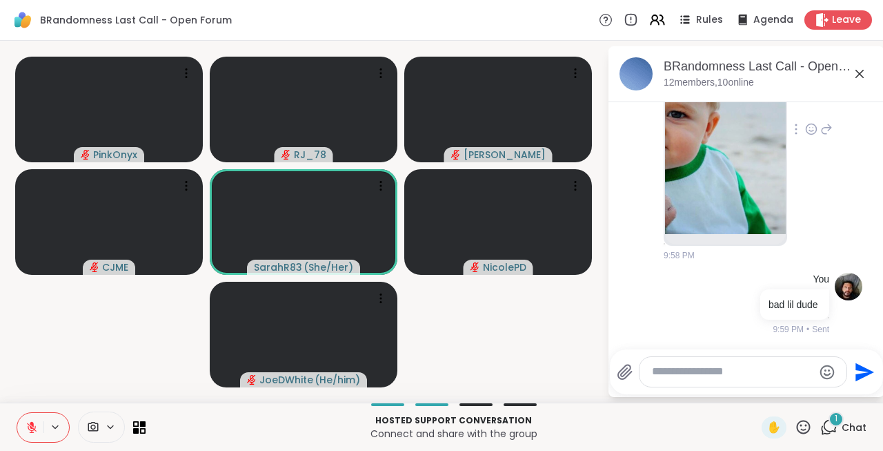
scroll to position [818, 0]
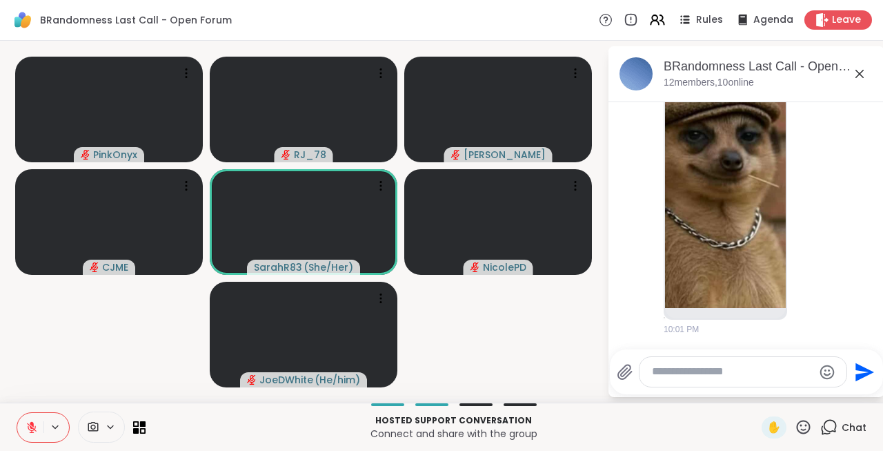
click at [32, 426] on icon at bounding box center [32, 424] width 4 height 6
click at [32, 426] on icon at bounding box center [32, 427] width 12 height 12
click at [32, 426] on icon at bounding box center [32, 424] width 4 height 6
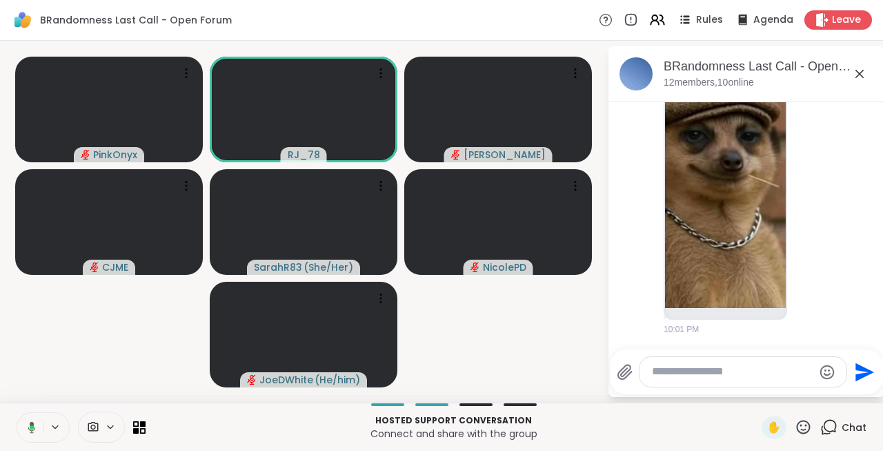
click at [32, 426] on icon at bounding box center [32, 427] width 4 height 4
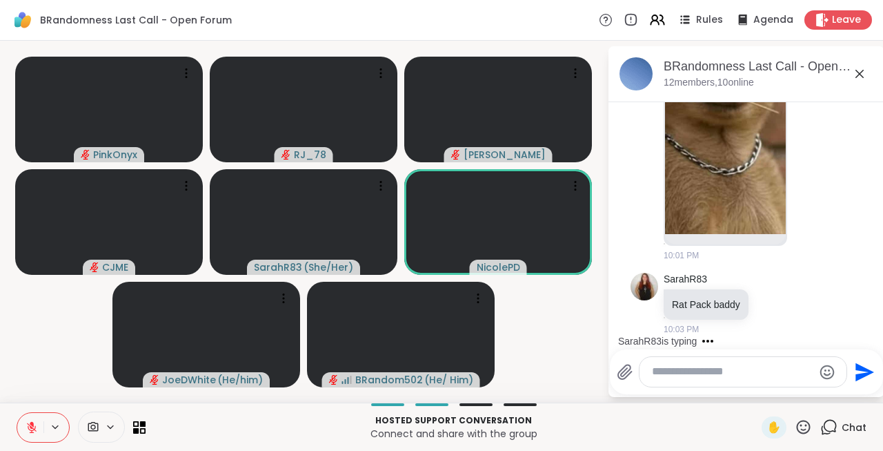
scroll to position [965, 0]
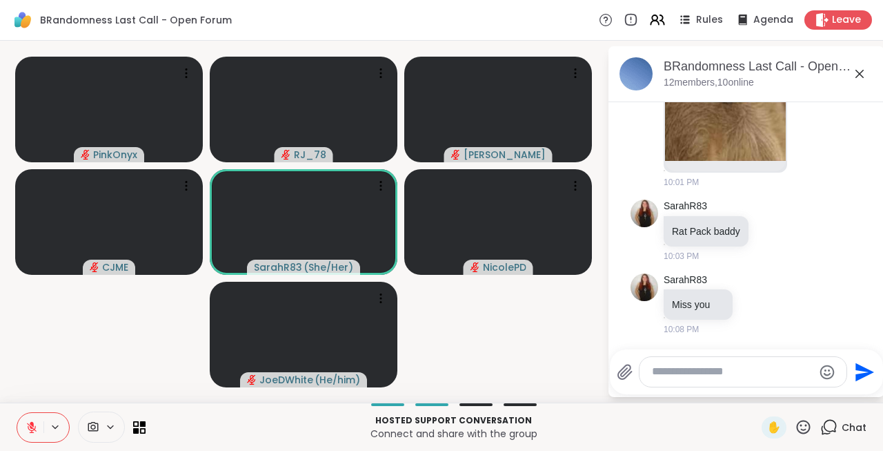
click at [77, 422] on div at bounding box center [81, 426] width 129 height 31
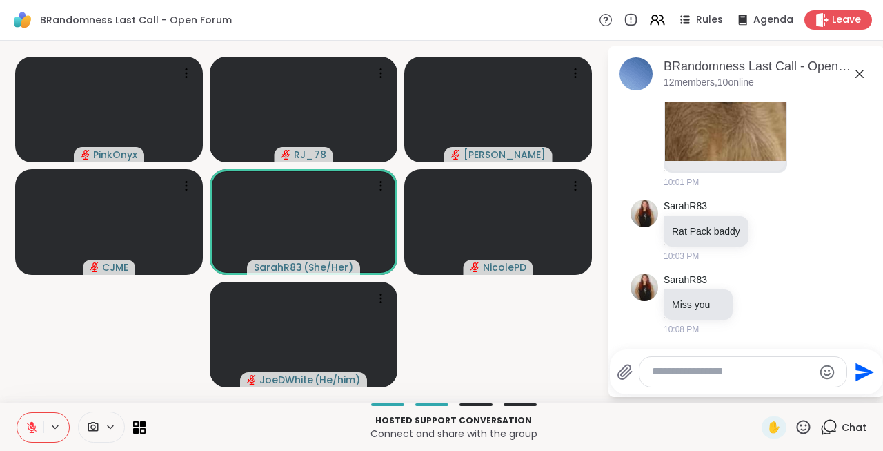
click at [77, 422] on div at bounding box center [81, 426] width 129 height 31
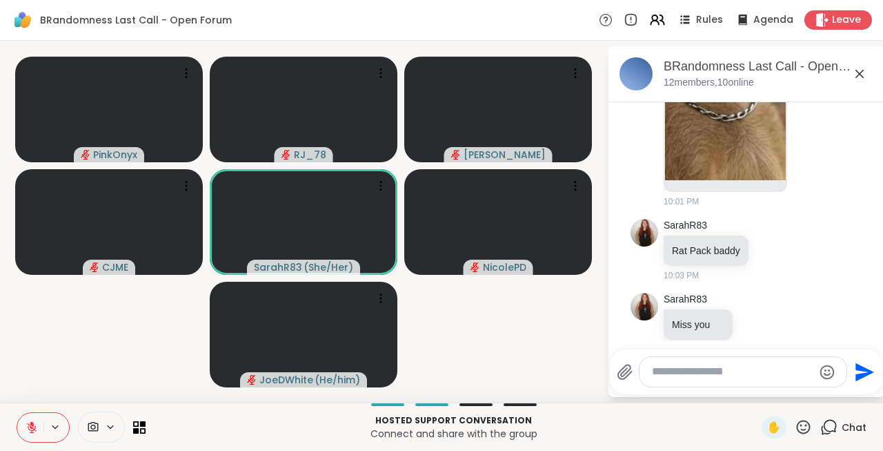
scroll to position [1004, 0]
